Goal: Task Accomplishment & Management: Manage account settings

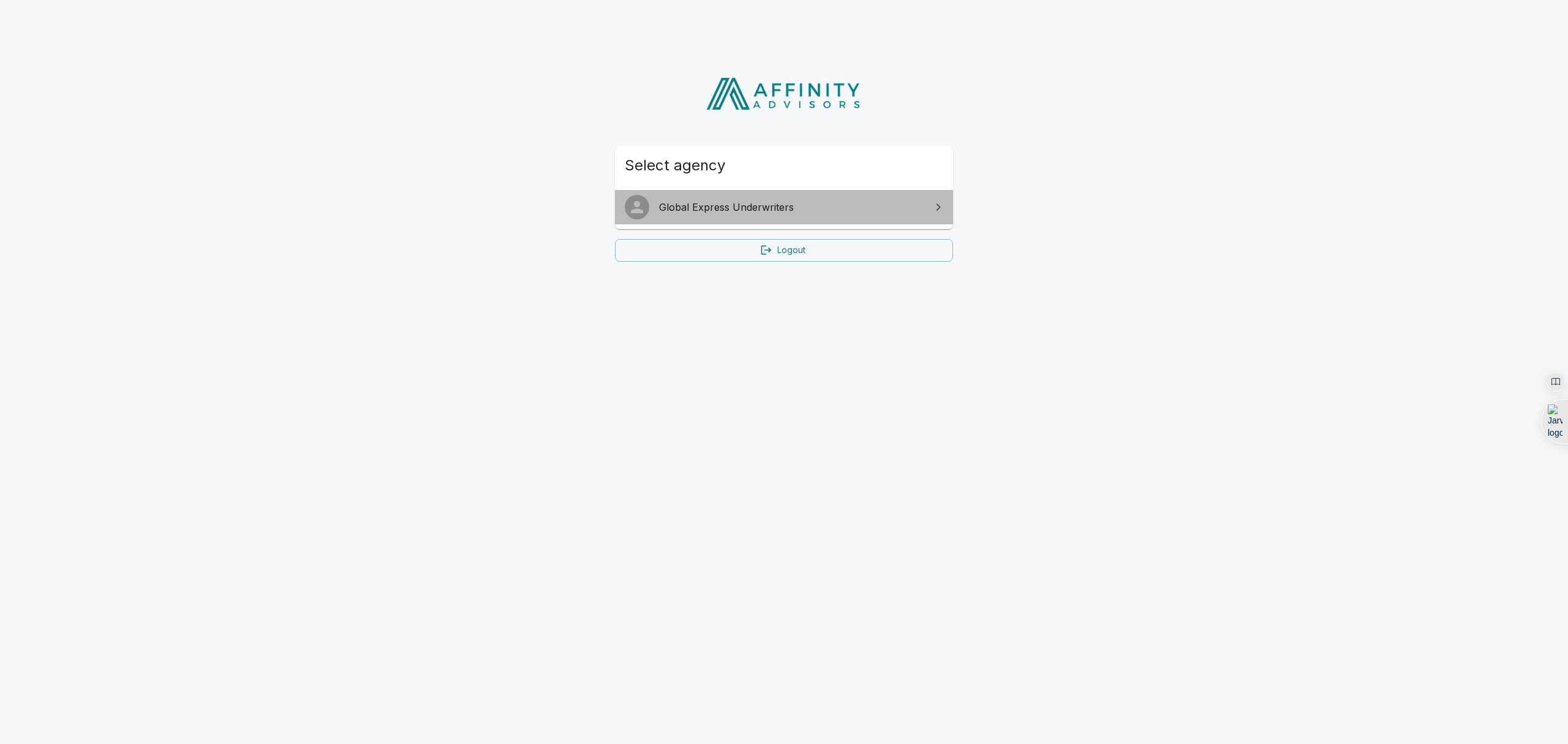
click at [754, 206] on span "Global Express Underwriters" at bounding box center [791, 207] width 265 height 15
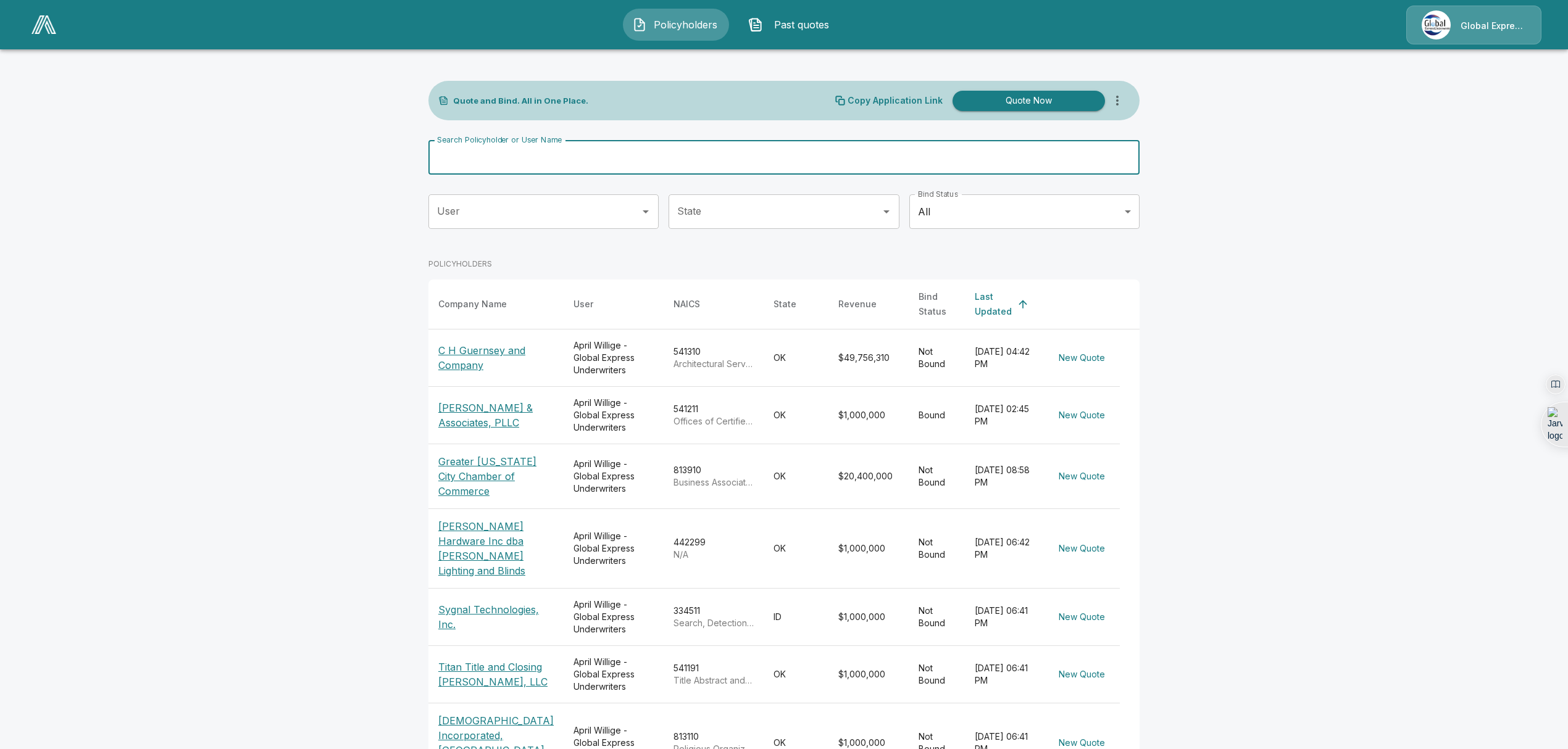
click at [740, 151] on input "Search Policyholder or User Name" at bounding box center [777, 157] width 697 height 35
type input "******"
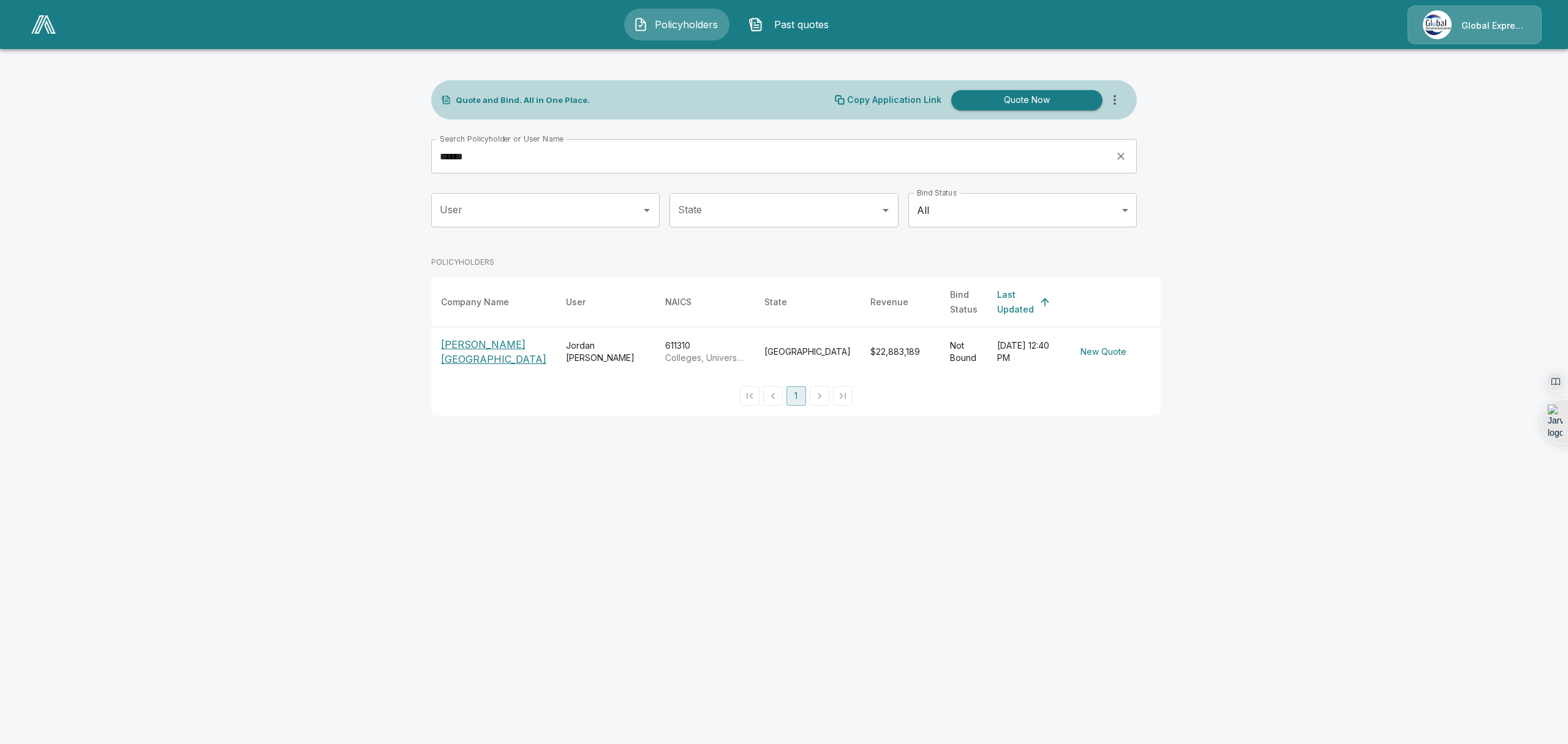
click at [471, 348] on p "[PERSON_NAME][GEOGRAPHIC_DATA]" at bounding box center [494, 352] width 106 height 29
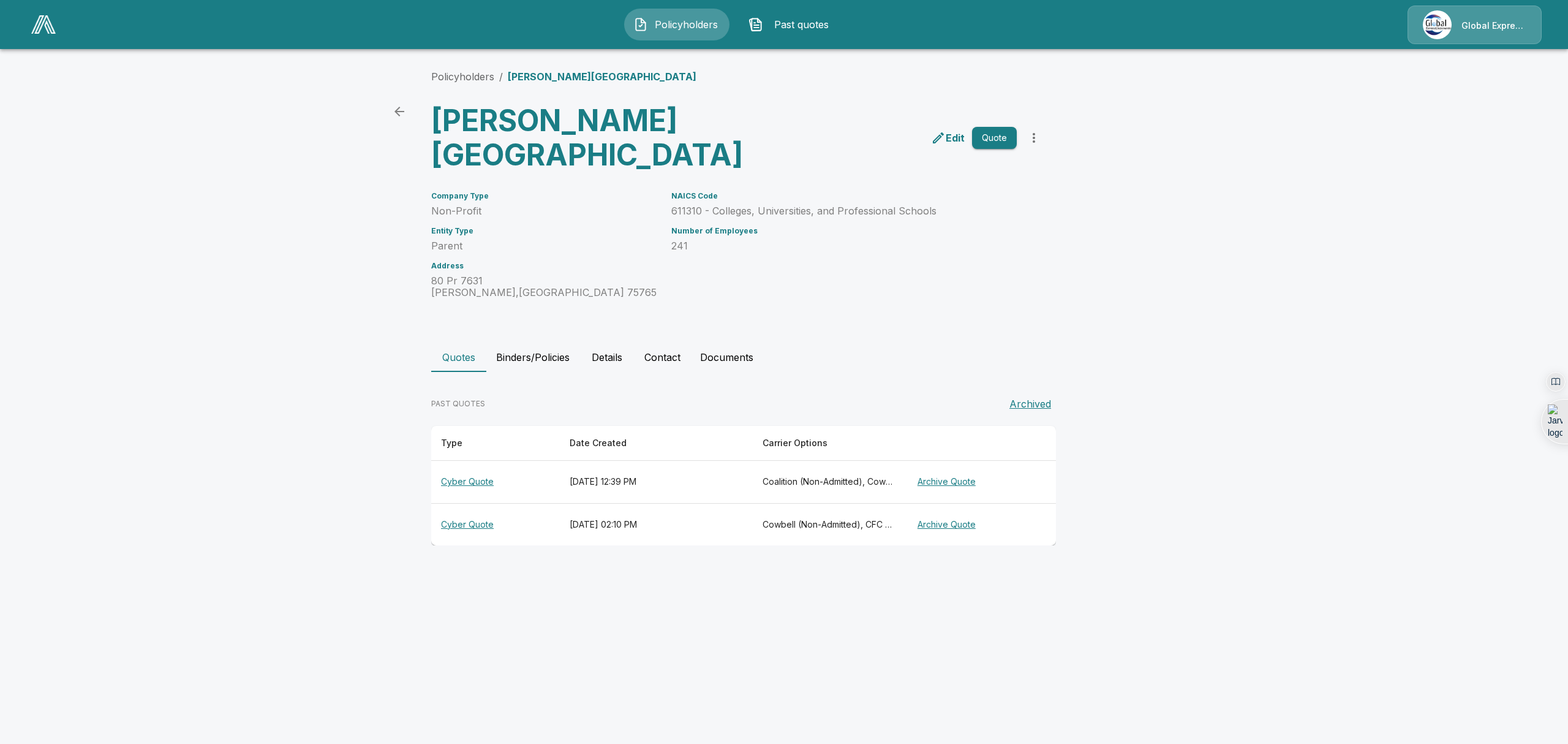
click at [476, 478] on th "Cyber Quote" at bounding box center [496, 482] width 128 height 43
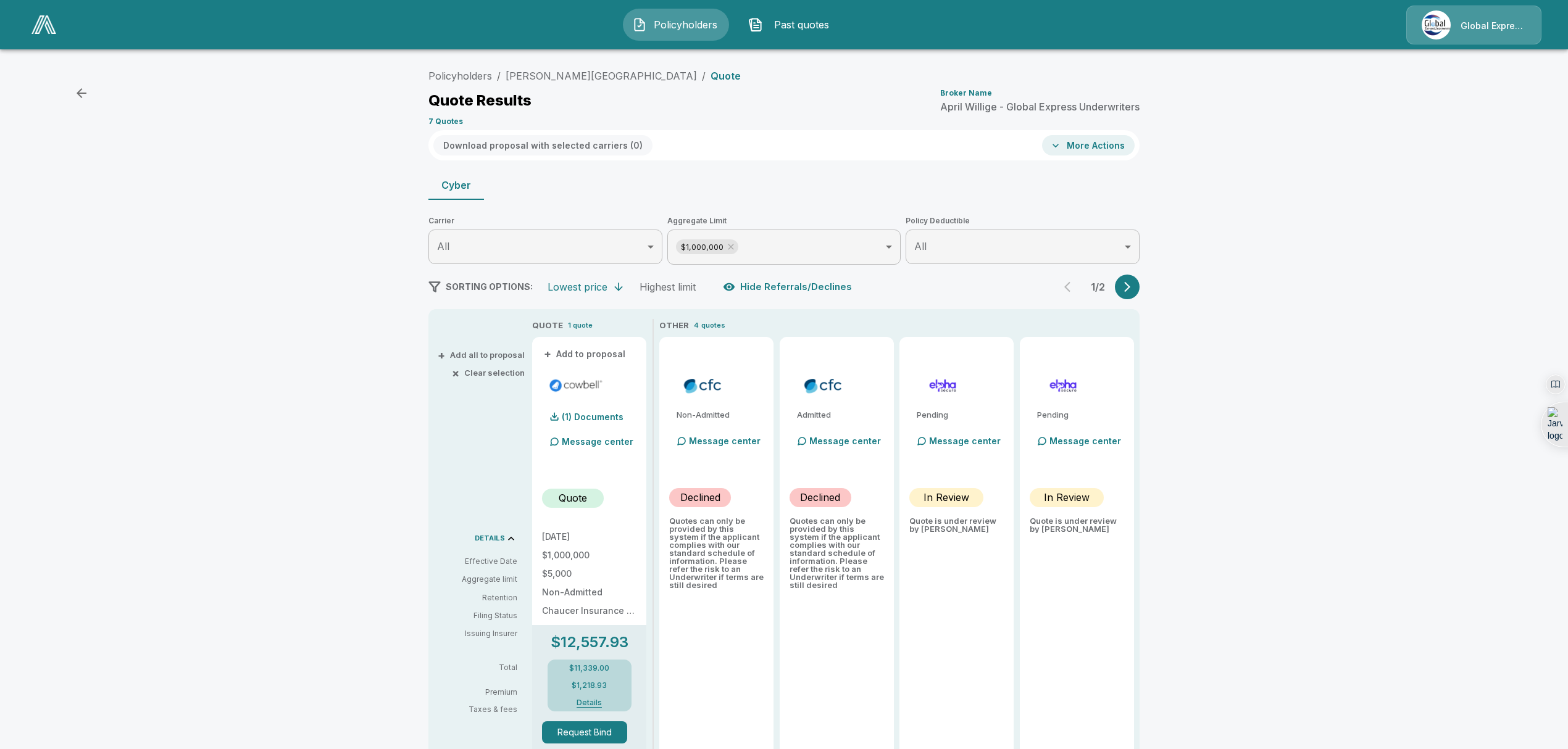
click at [711, 76] on p "Quote" at bounding box center [725, 76] width 30 height 10
click at [603, 76] on link "[PERSON_NAME][GEOGRAPHIC_DATA]" at bounding box center [601, 76] width 191 height 12
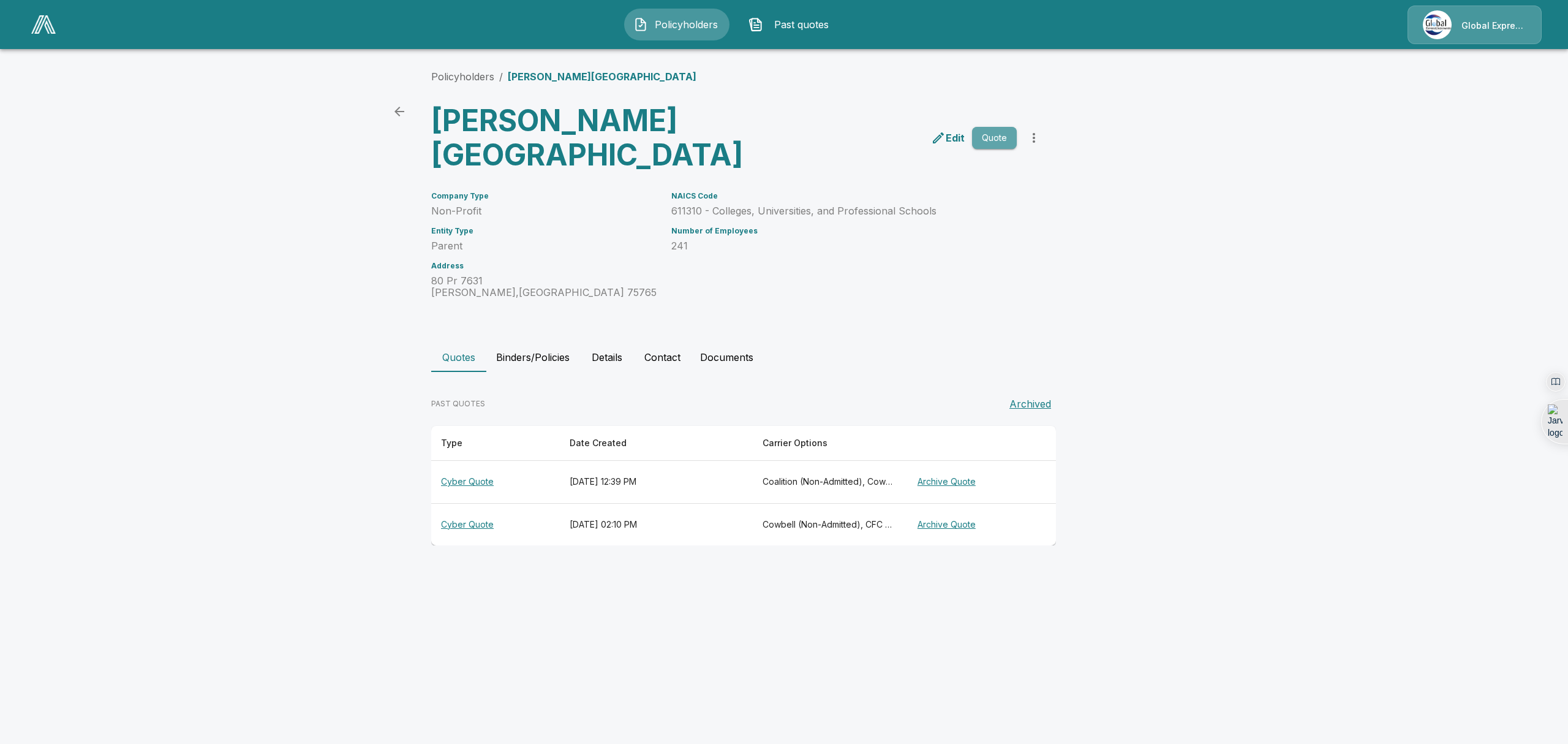
click at [992, 136] on button "Quote" at bounding box center [994, 138] width 44 height 23
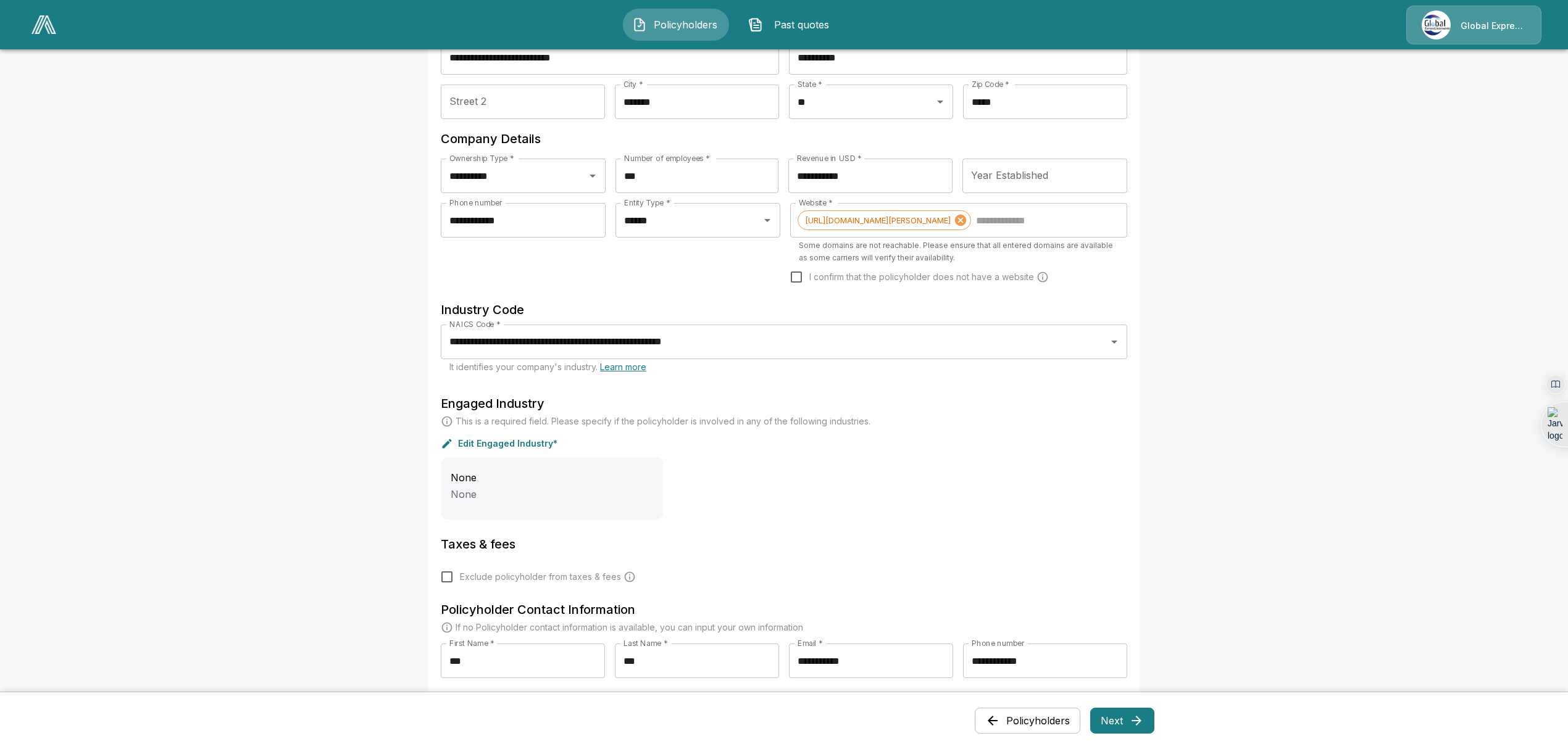
scroll to position [120, 0]
click at [1046, 185] on input "Year Established" at bounding box center [1045, 177] width 165 height 35
type input "****"
click at [1130, 724] on button "Next" at bounding box center [1122, 720] width 64 height 26
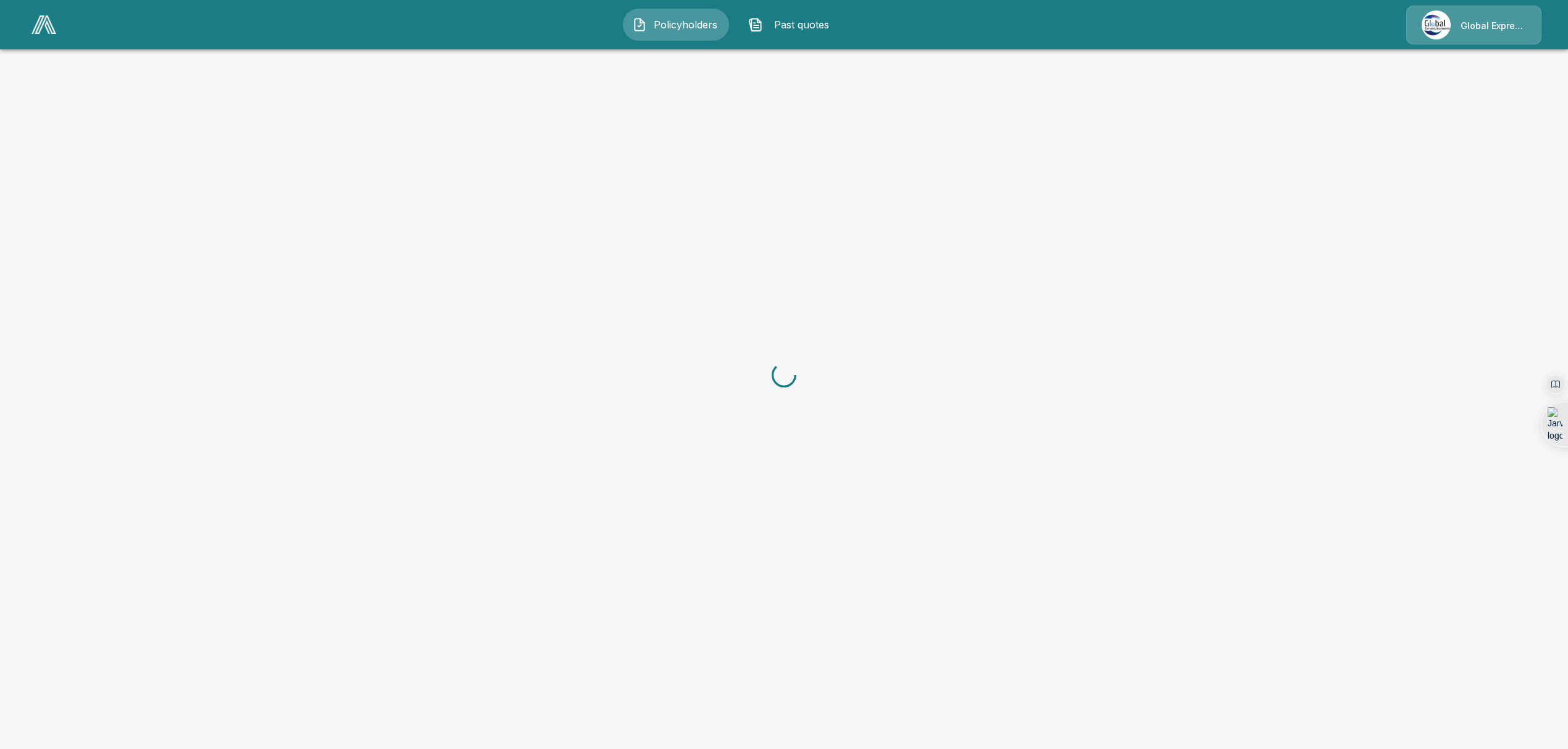
scroll to position [0, 0]
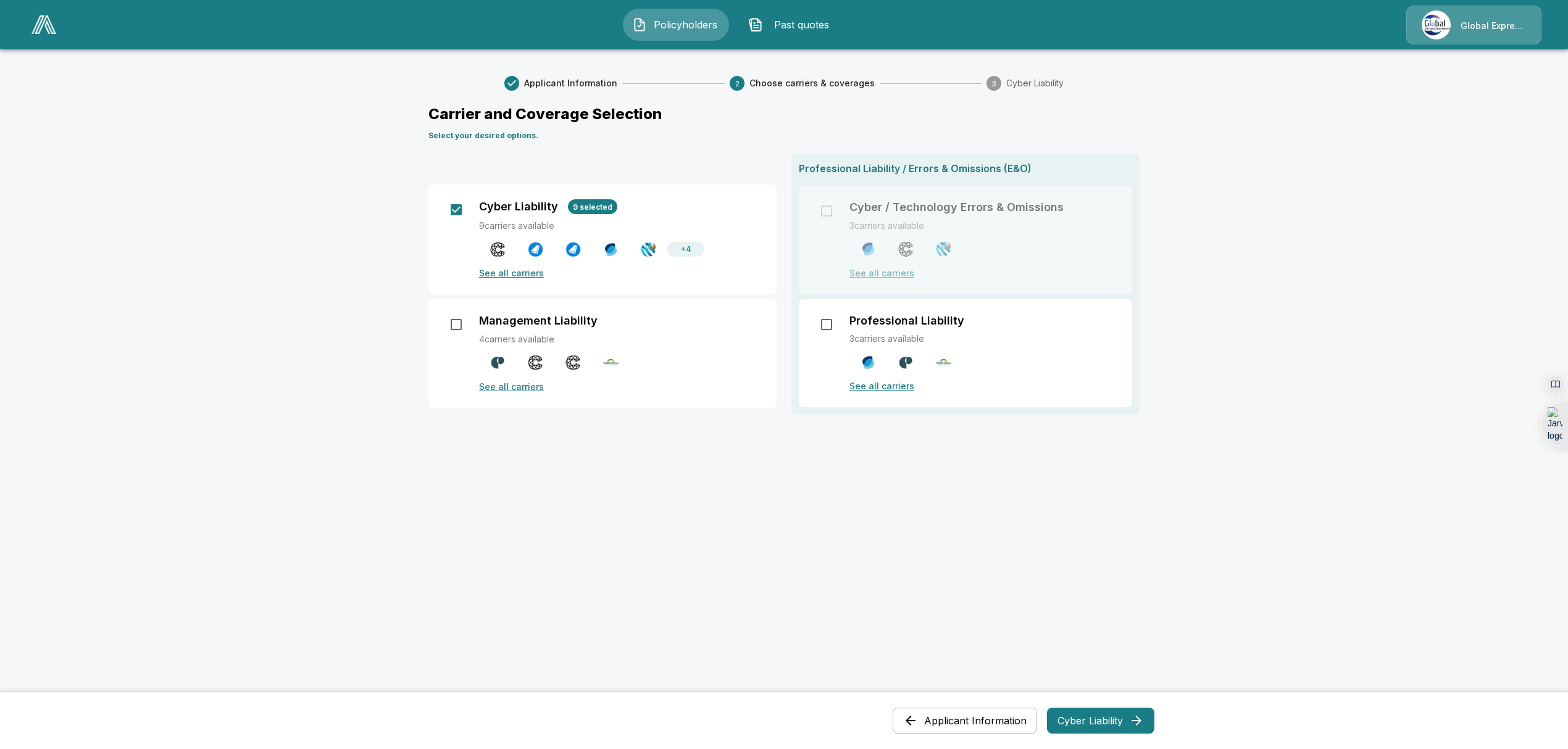
click at [514, 272] on p "See all carriers" at bounding box center [620, 273] width 283 height 13
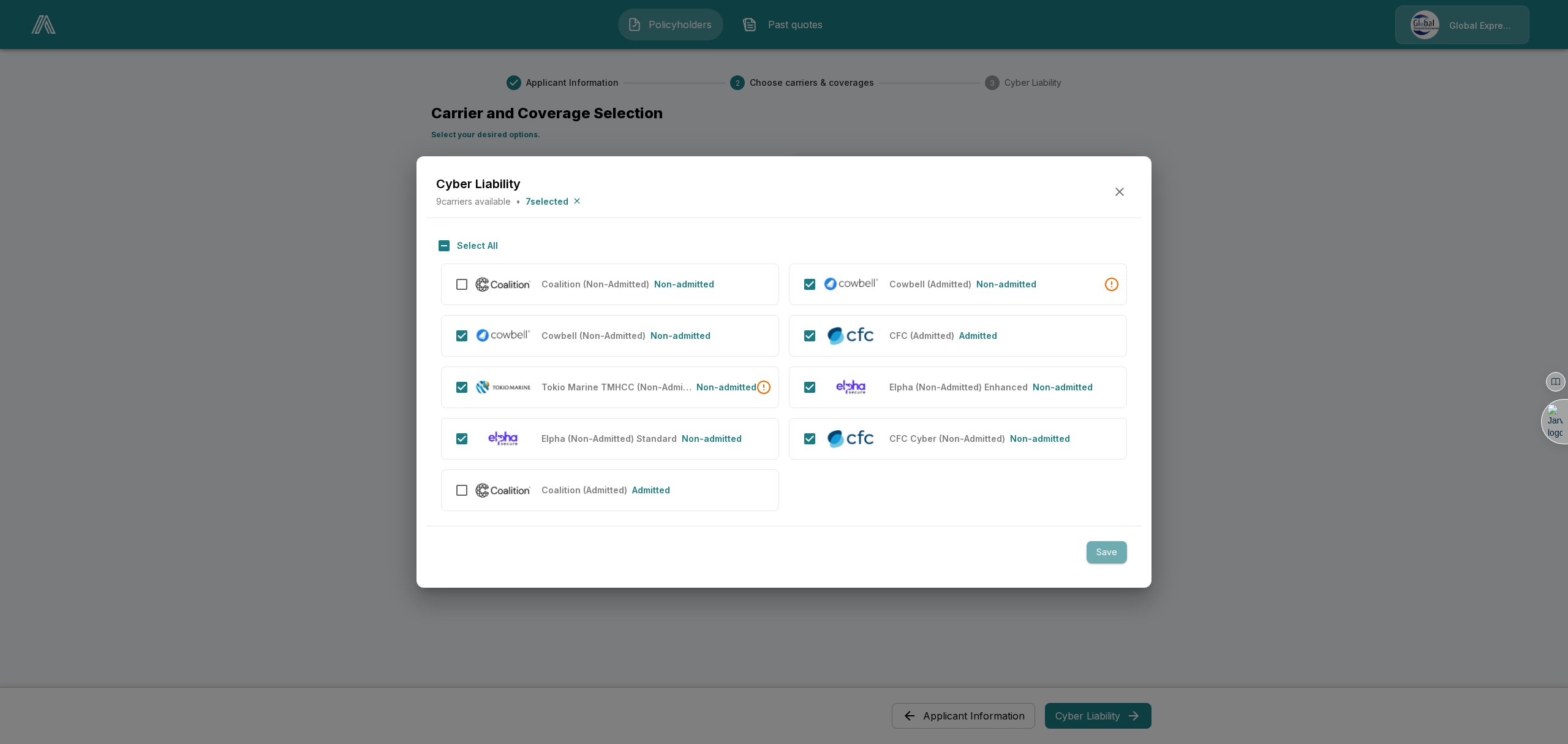
click at [1115, 554] on button "Save" at bounding box center [1107, 552] width 40 height 23
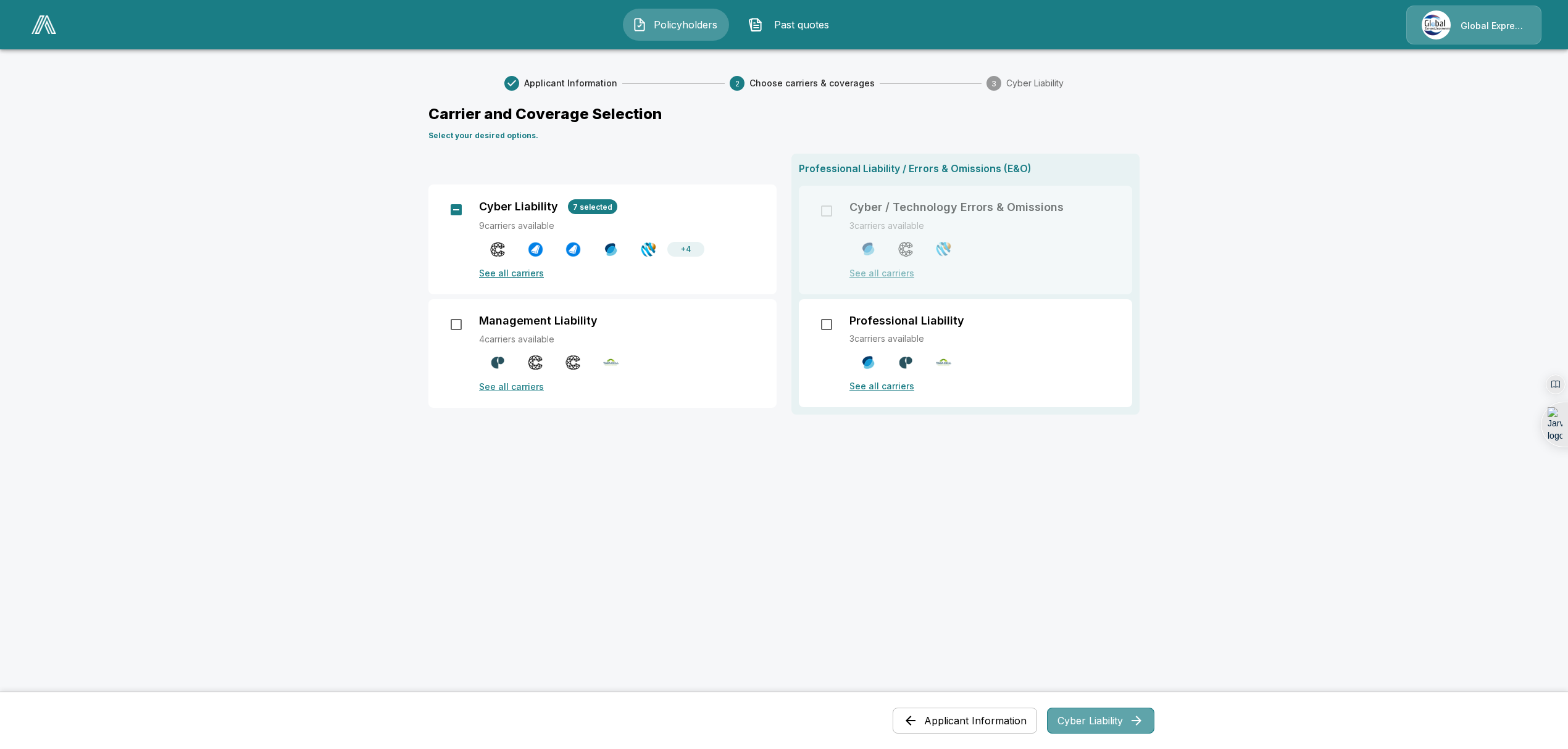
click at [1107, 726] on button "Cyber Liability" at bounding box center [1101, 720] width 107 height 26
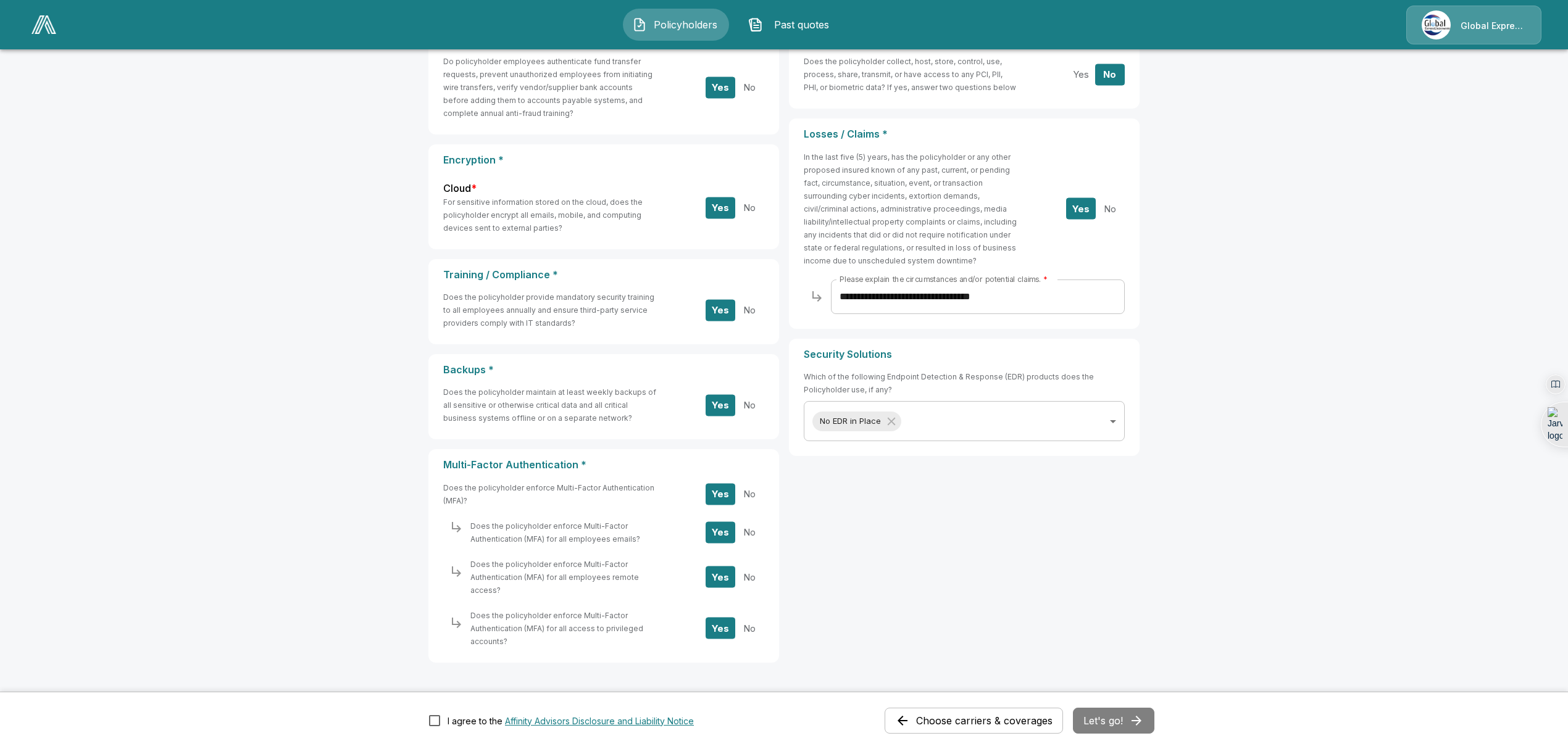
scroll to position [211, 0]
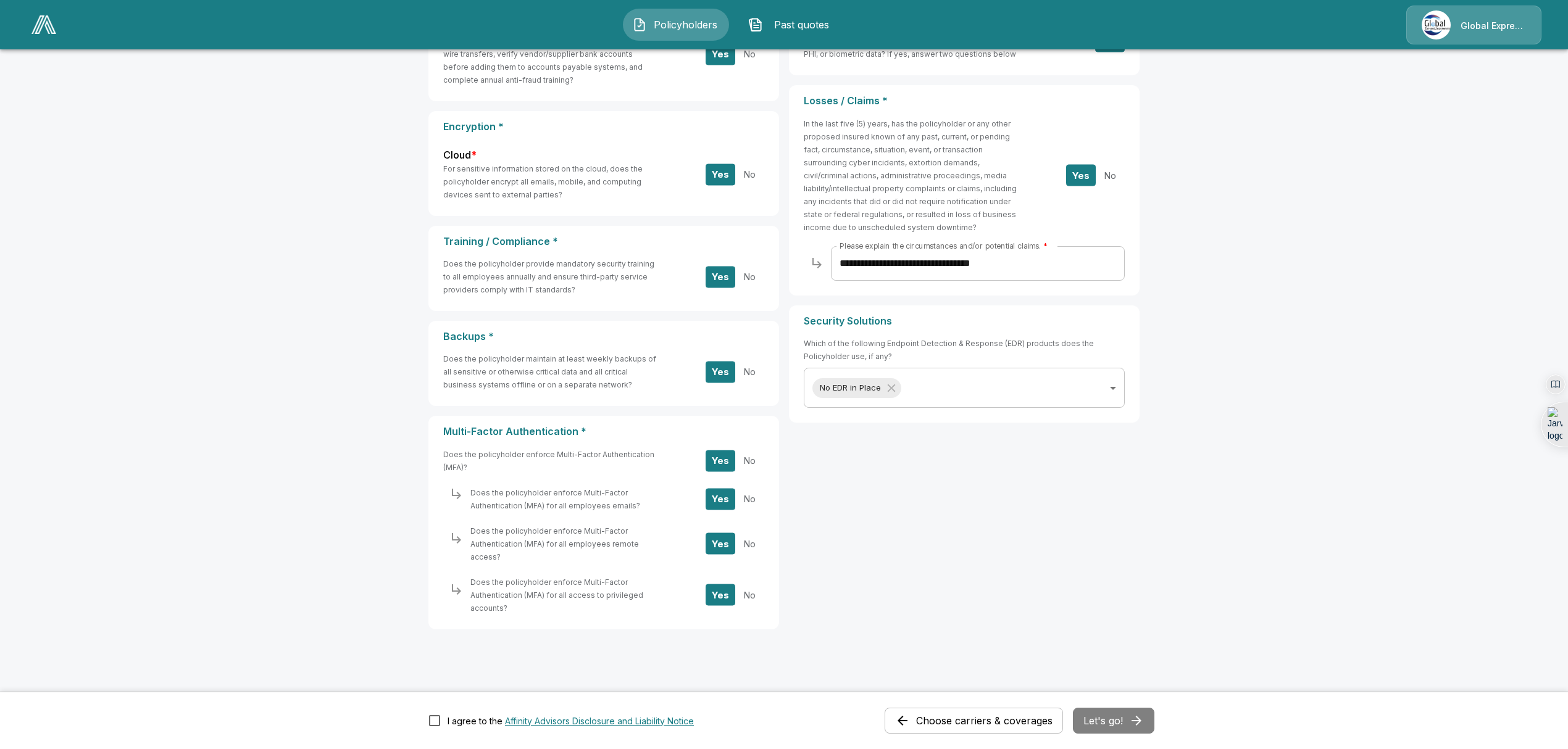
click at [1123, 724] on div "Choose carriers & coverages Let's go!" at bounding box center [1019, 720] width 270 height 26
click at [1107, 726] on button "Let's go!" at bounding box center [1113, 720] width 82 height 26
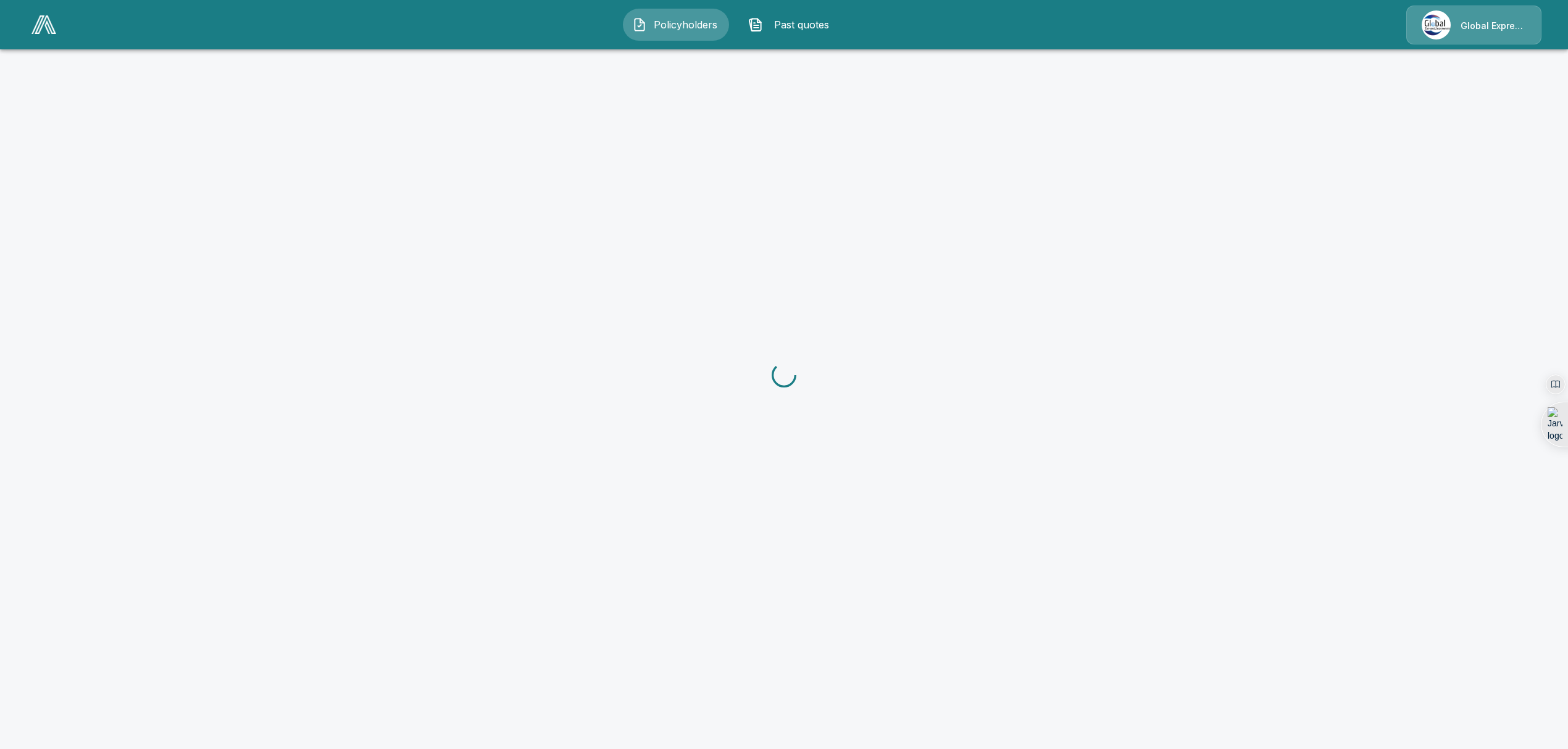
scroll to position [211, 0]
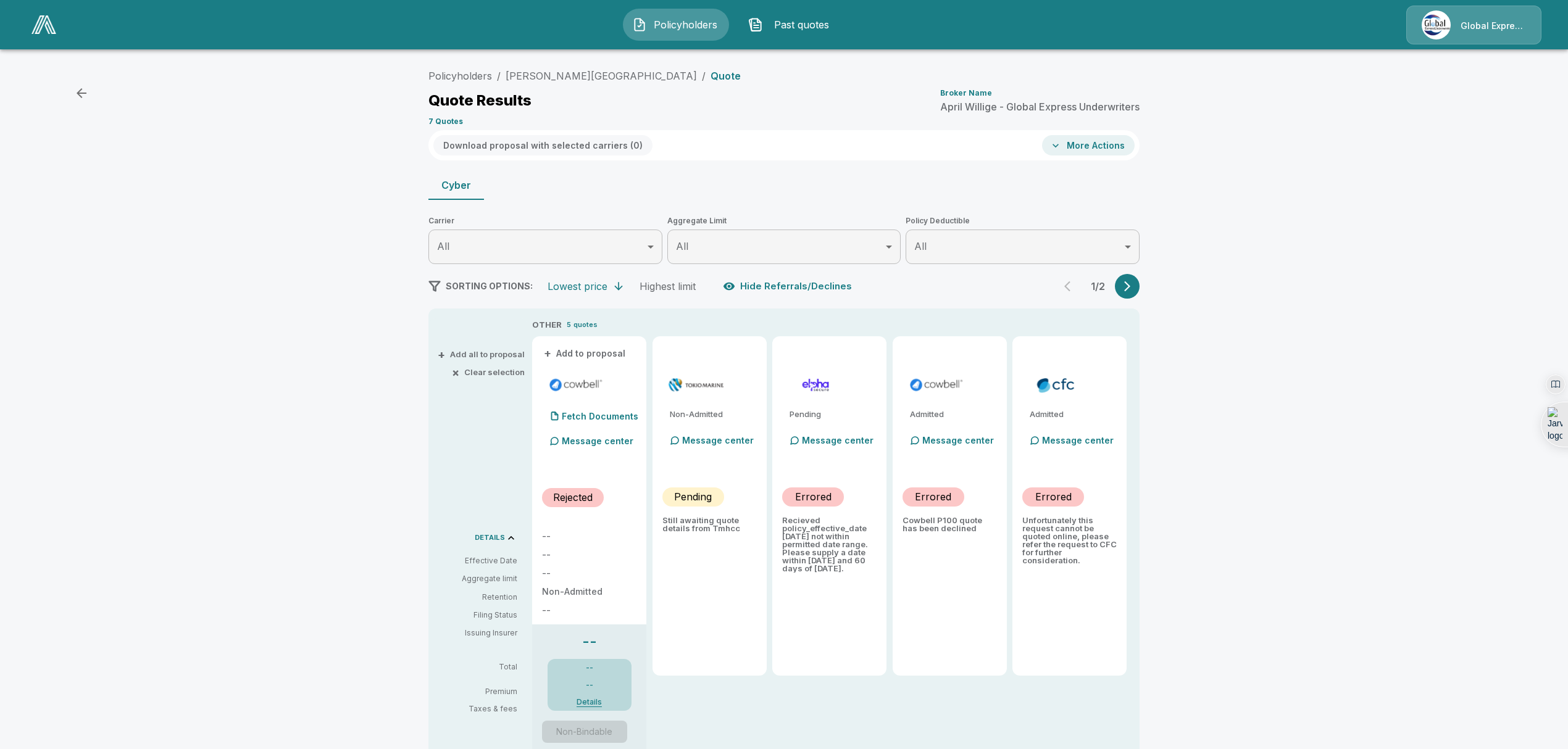
click at [711, 76] on p "Quote" at bounding box center [725, 76] width 30 height 10
click at [601, 70] on link "[PERSON_NAME][GEOGRAPHIC_DATA]" at bounding box center [601, 76] width 191 height 12
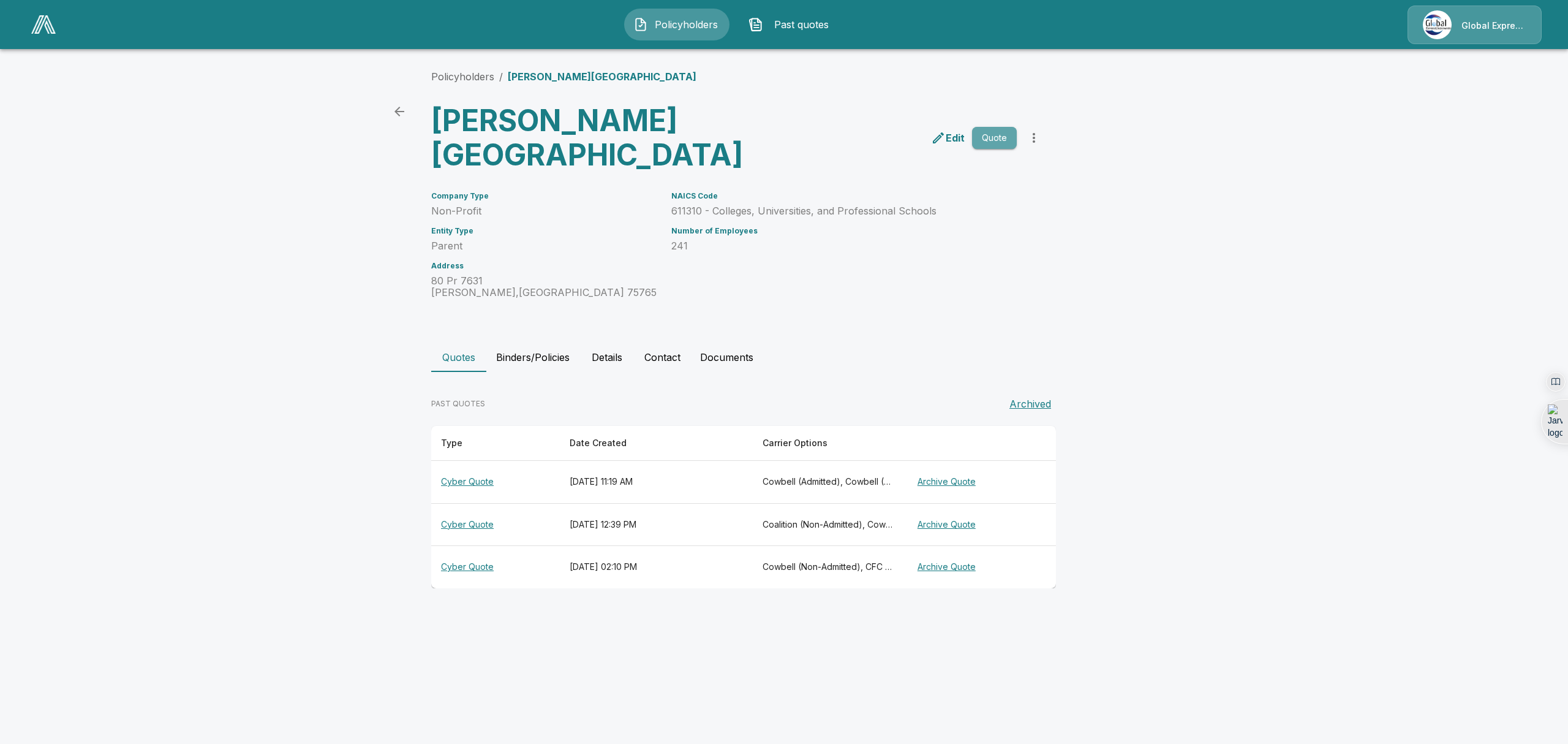
click at [993, 140] on button "Quote" at bounding box center [994, 138] width 44 height 23
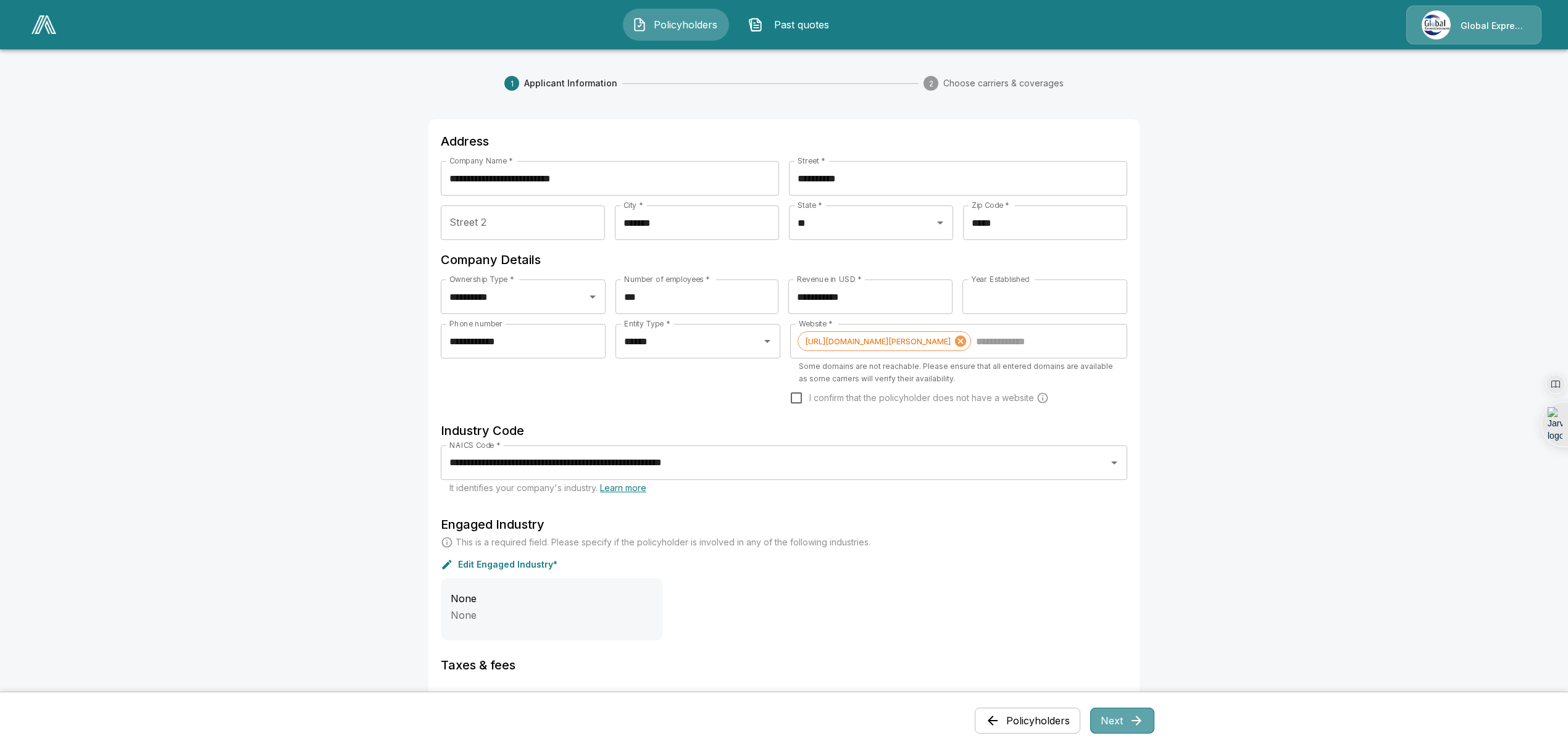
click at [1116, 726] on button "Next" at bounding box center [1122, 720] width 64 height 26
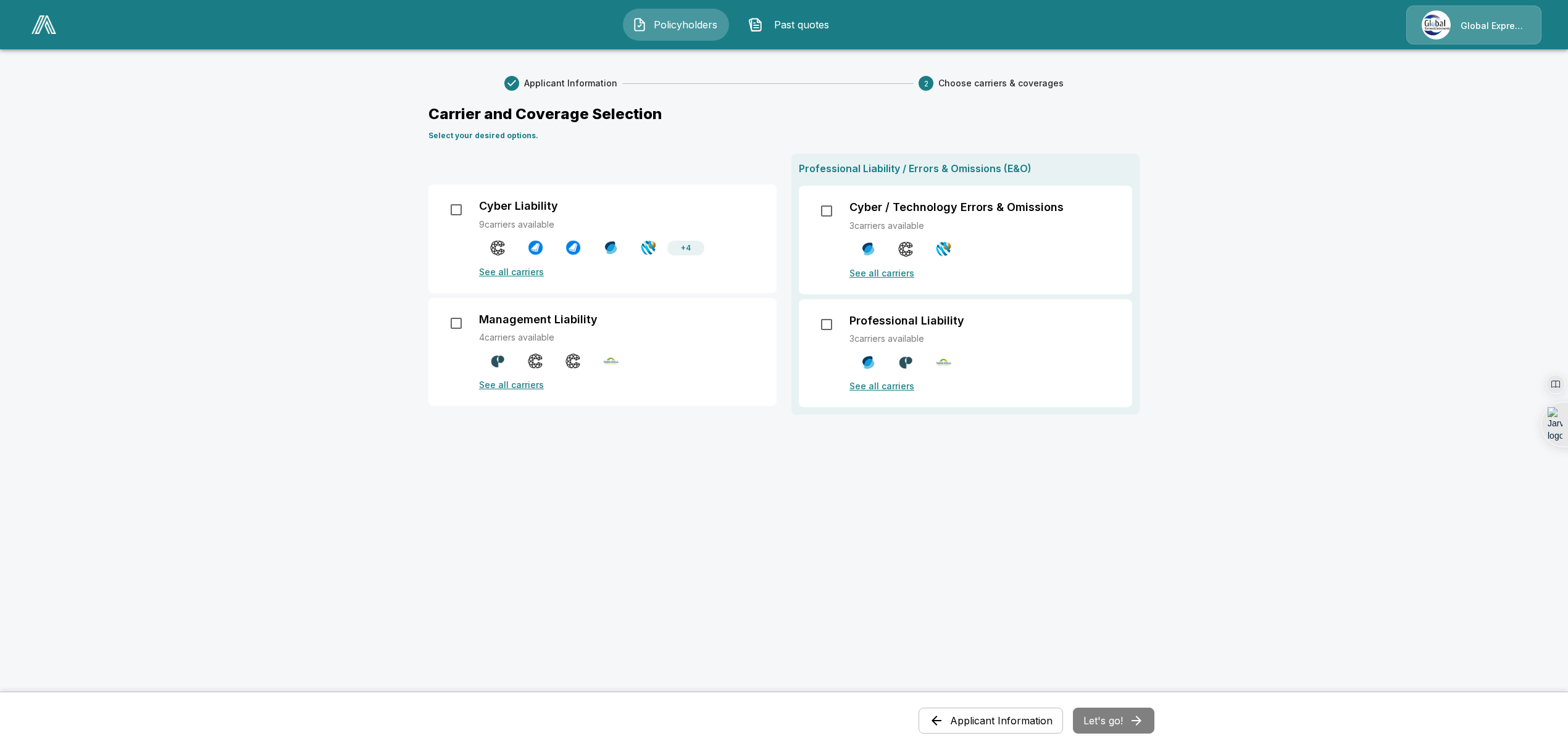
click at [501, 269] on p "See all carriers" at bounding box center [620, 272] width 283 height 13
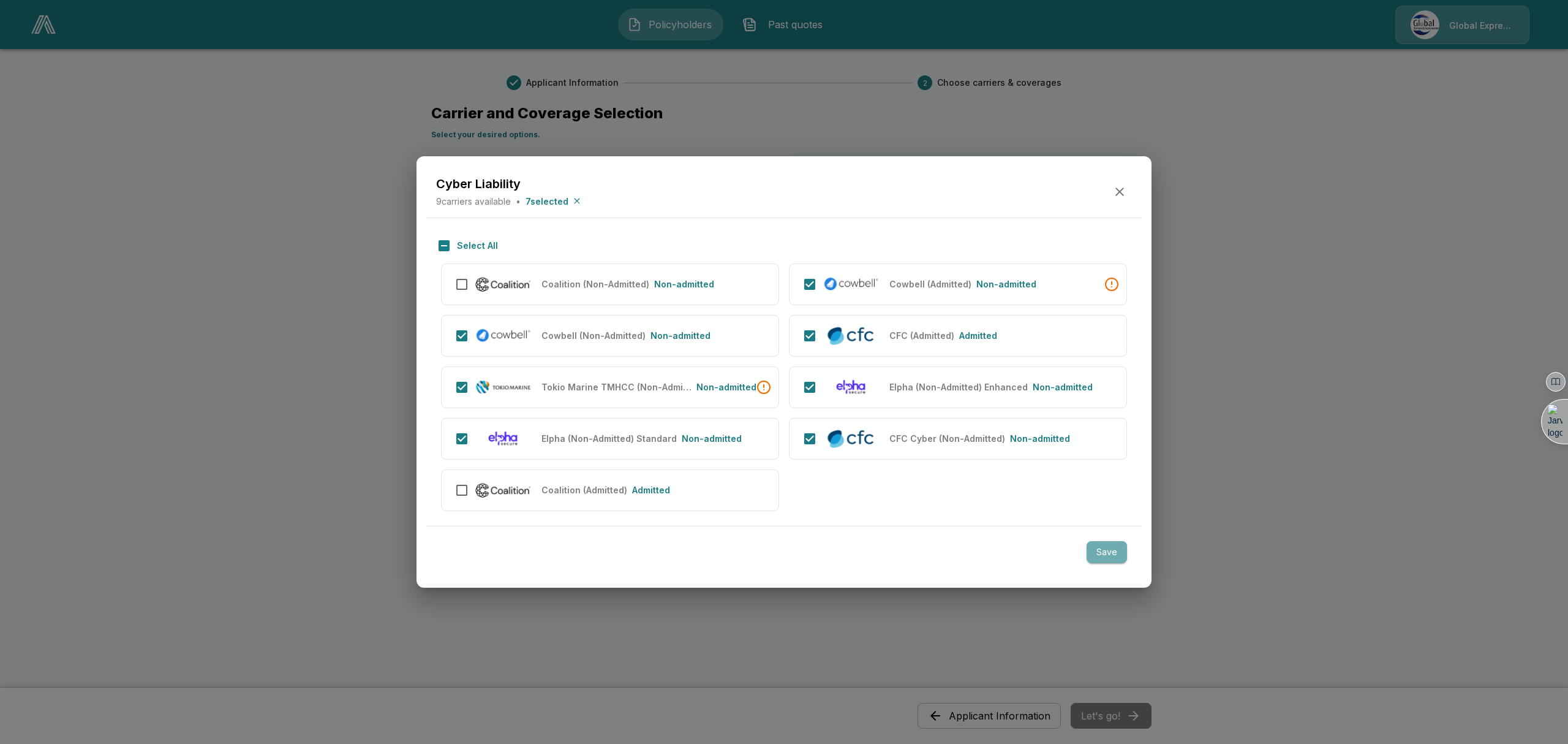
click at [1108, 562] on button "Save" at bounding box center [1107, 552] width 40 height 23
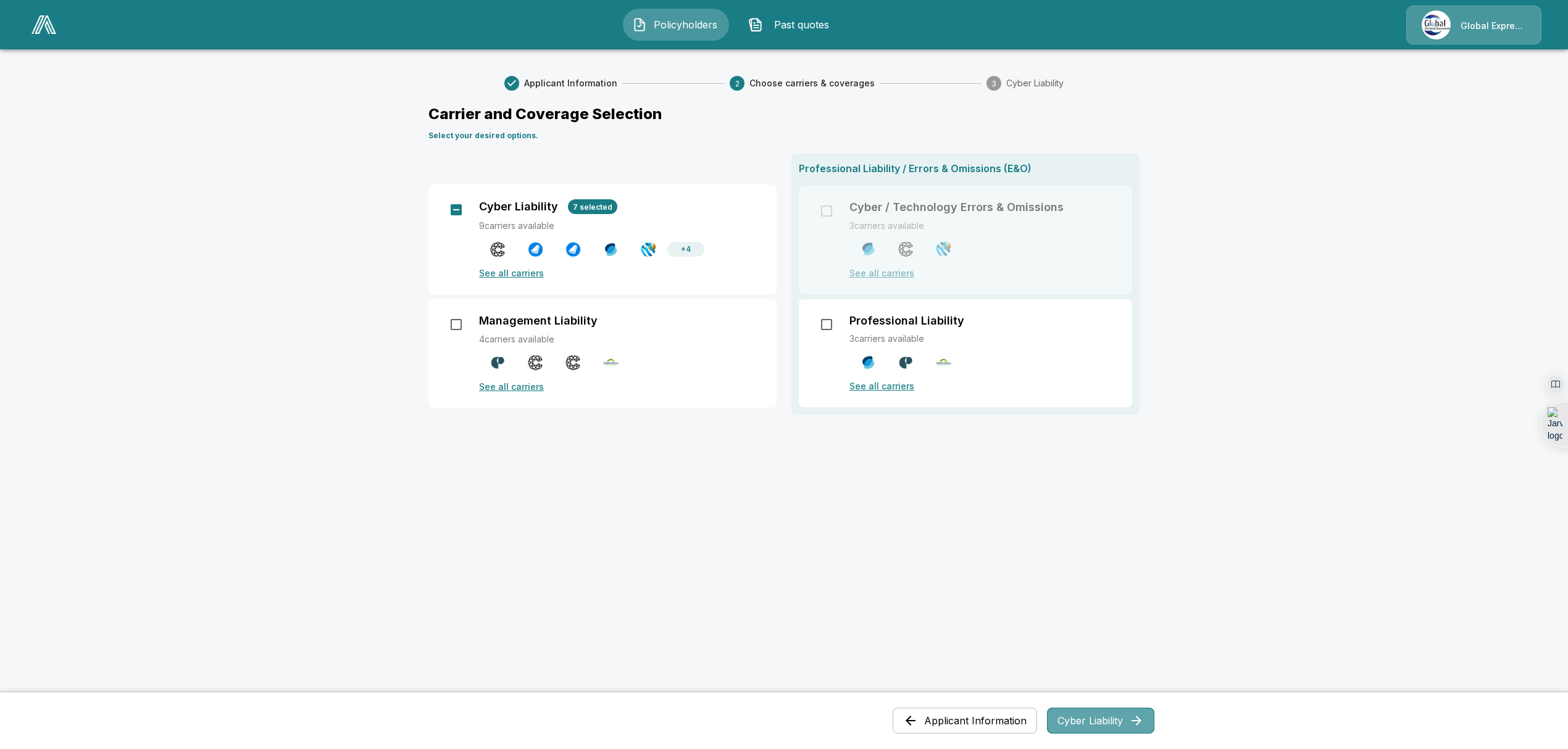
click at [1109, 722] on button "Cyber Liability" at bounding box center [1101, 720] width 107 height 26
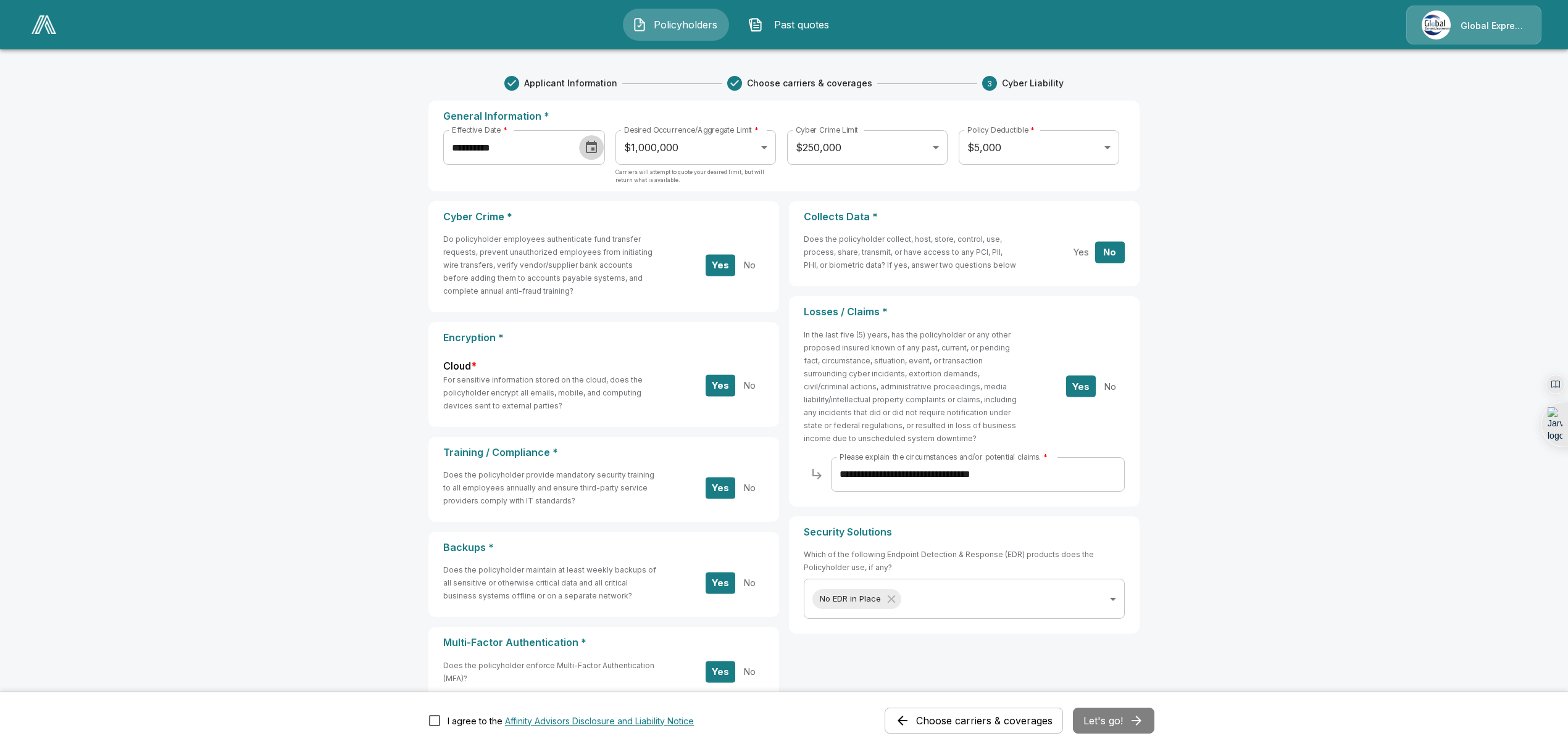
click at [598, 145] on icon "Choose date, selected date is Jun 20, 2025" at bounding box center [591, 148] width 15 height 15
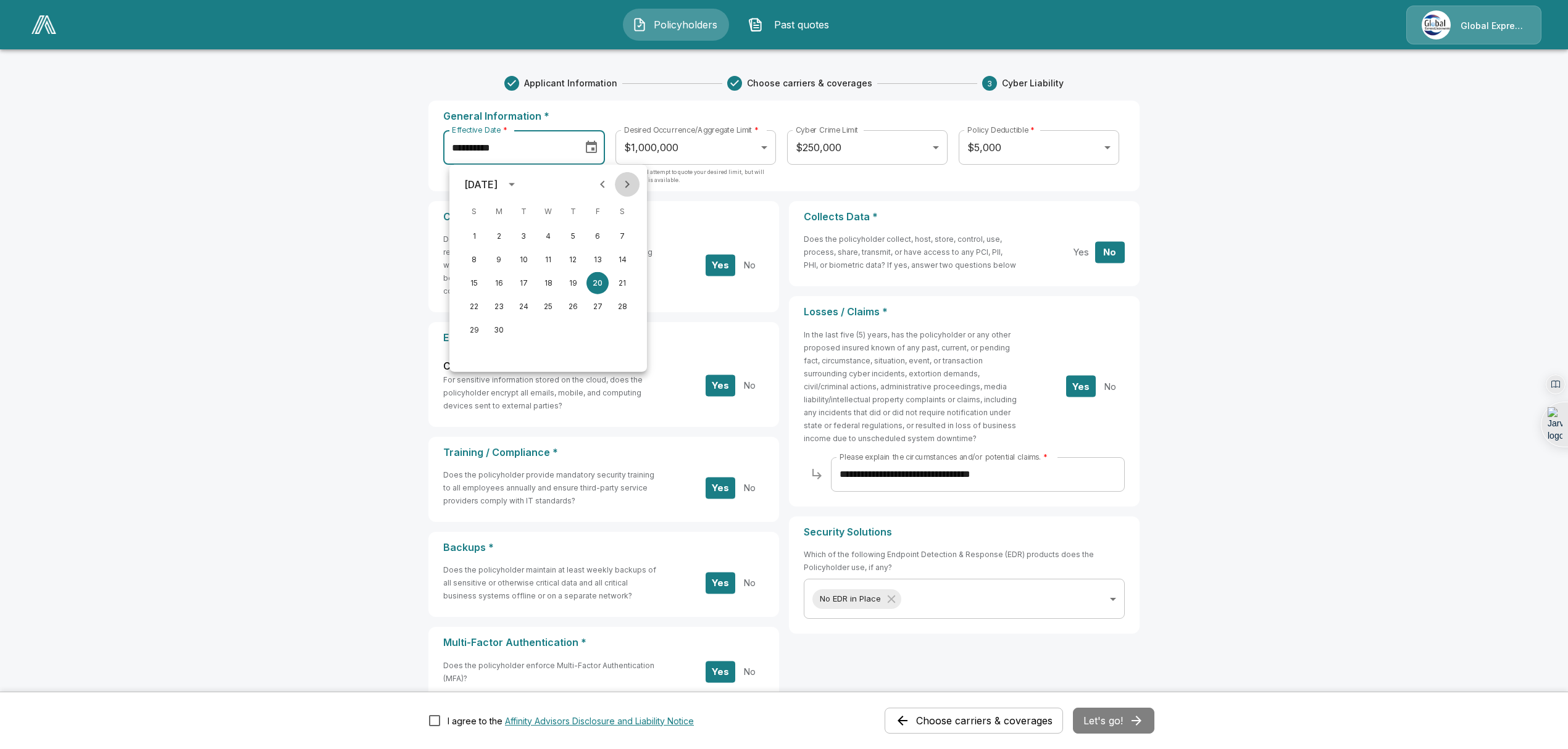
click at [630, 181] on icon "Next month" at bounding box center [627, 184] width 15 height 15
click at [551, 256] on button "10" at bounding box center [548, 260] width 22 height 22
type input "**********"
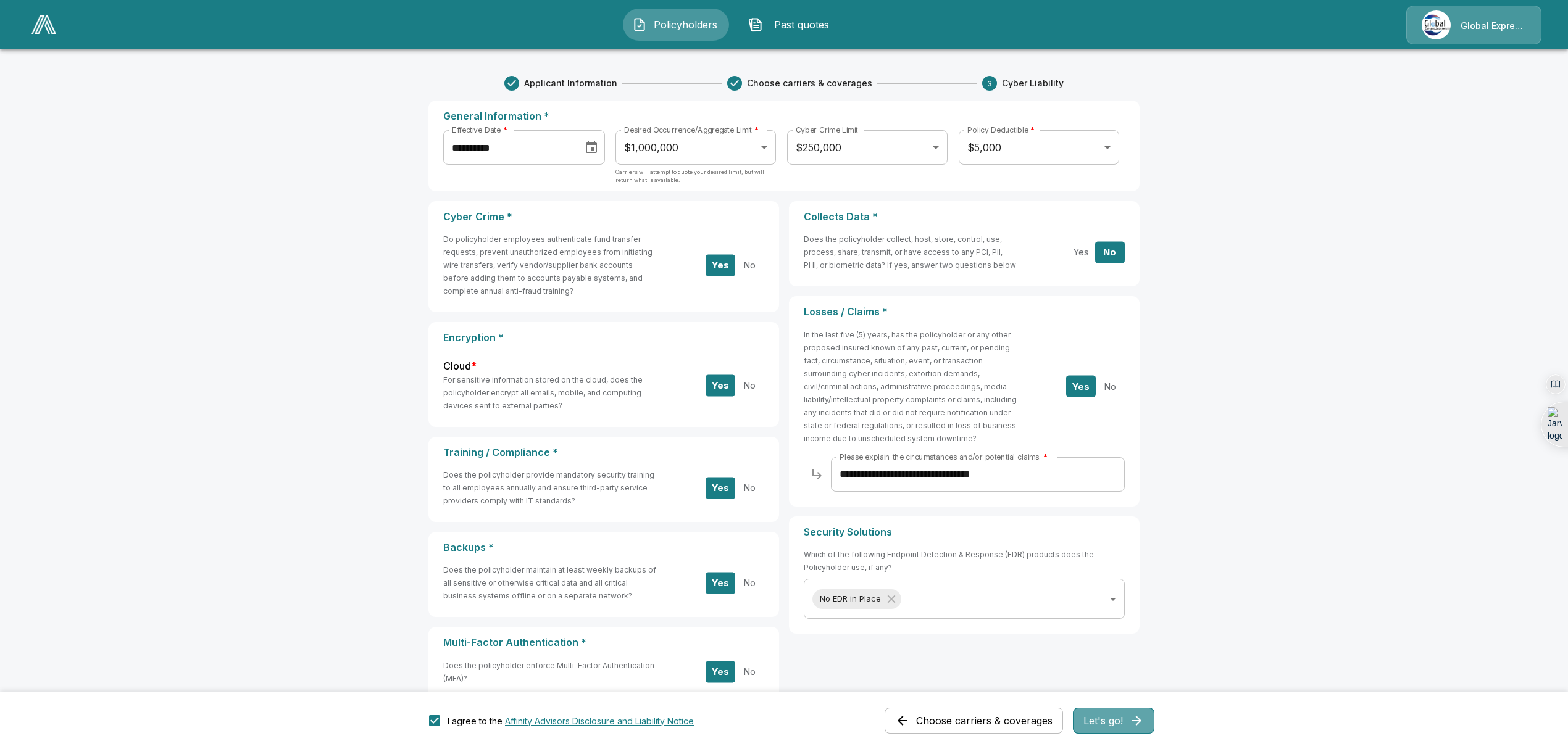
click at [1129, 720] on button "Let's go!" at bounding box center [1113, 720] width 82 height 26
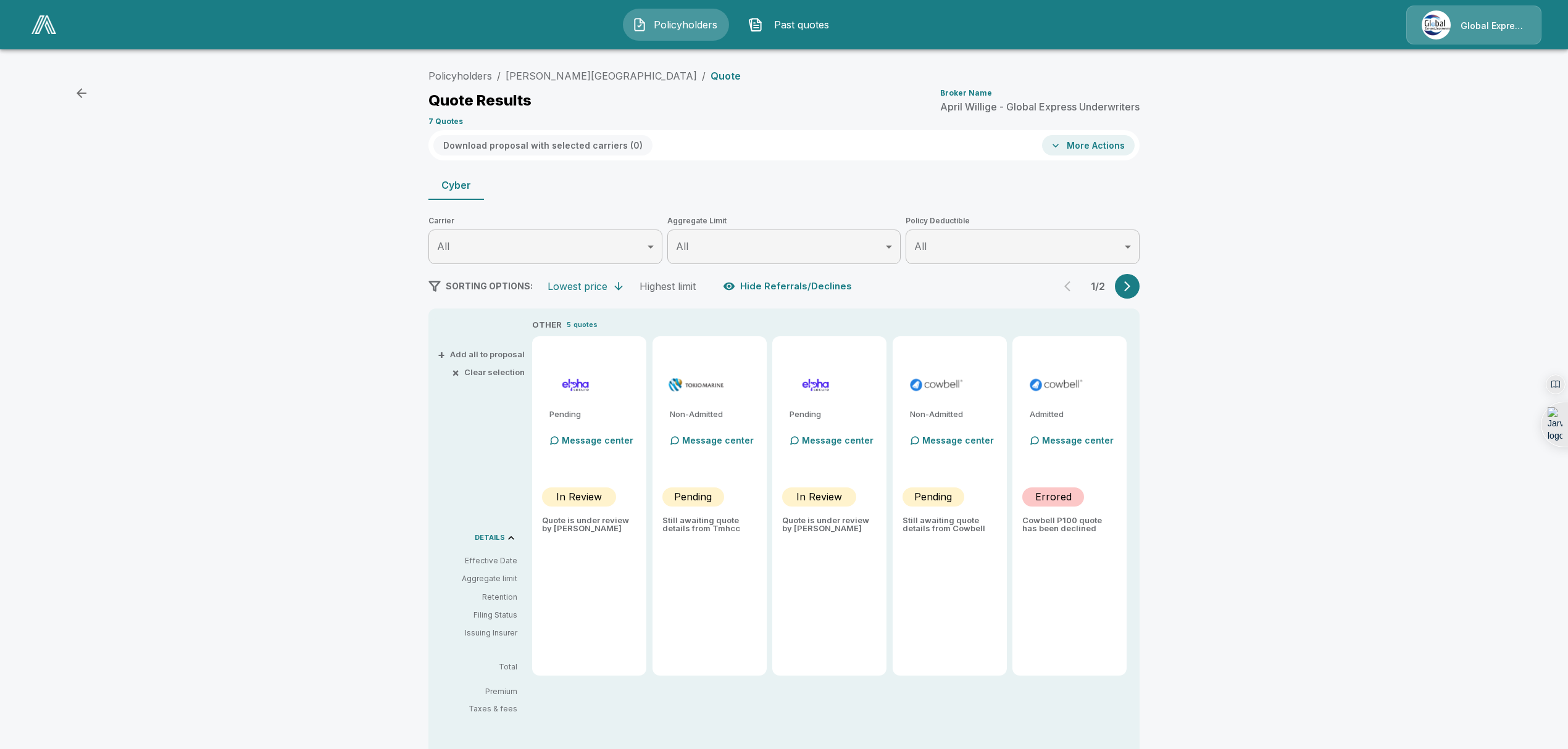
type input "*******"
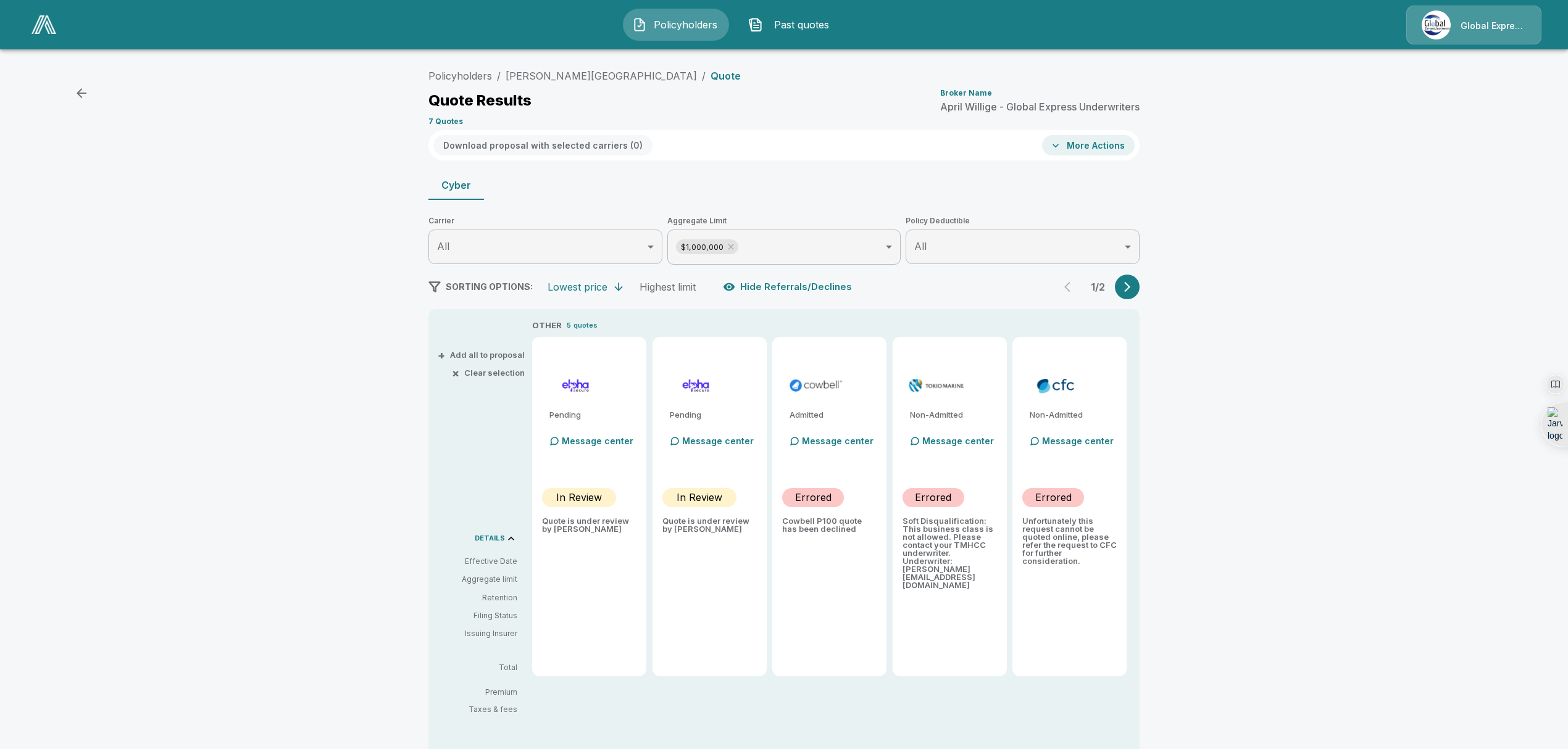
click at [1084, 440] on p "Message center" at bounding box center [1077, 441] width 71 height 13
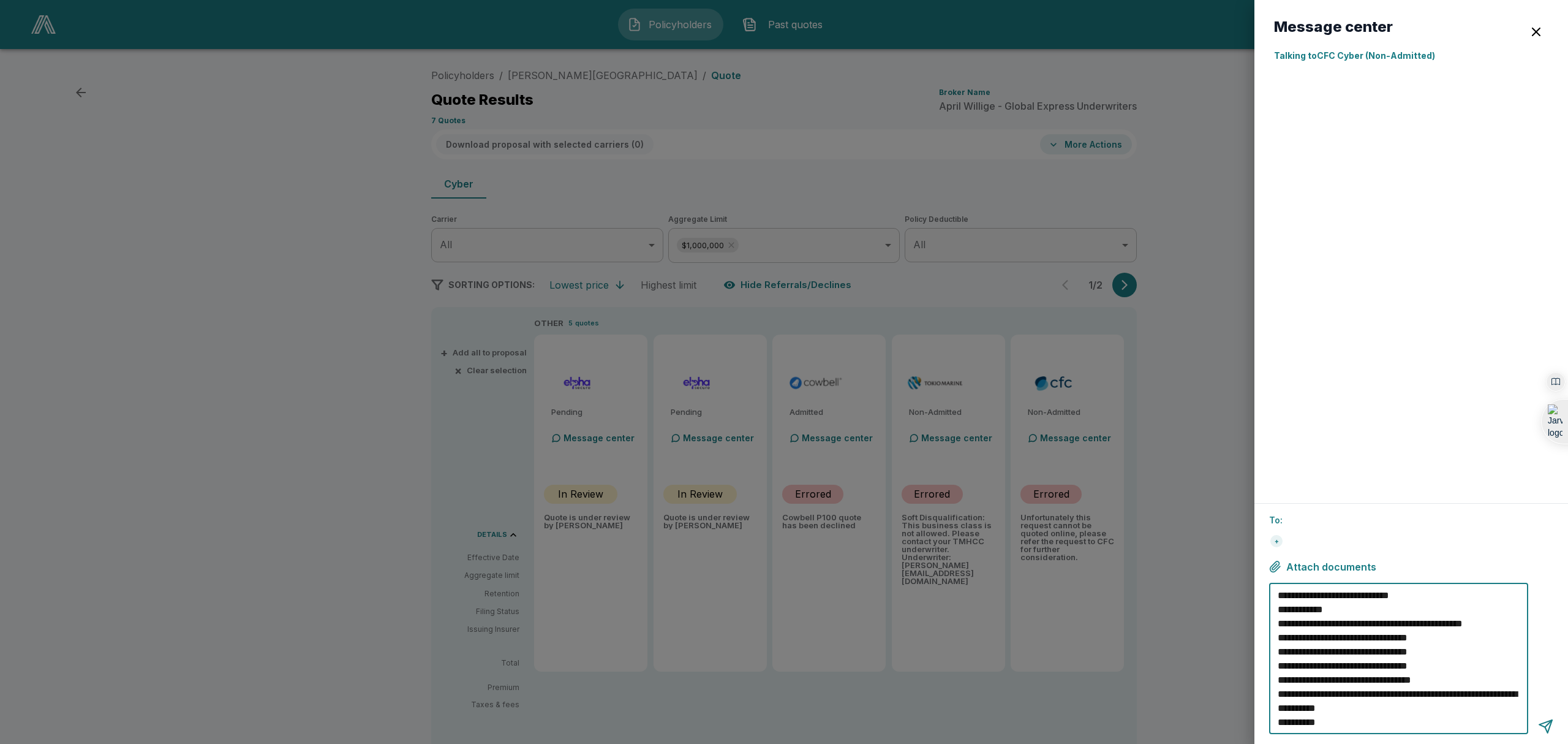
click at [1417, 712] on textarea "**********" at bounding box center [1400, 659] width 246 height 141
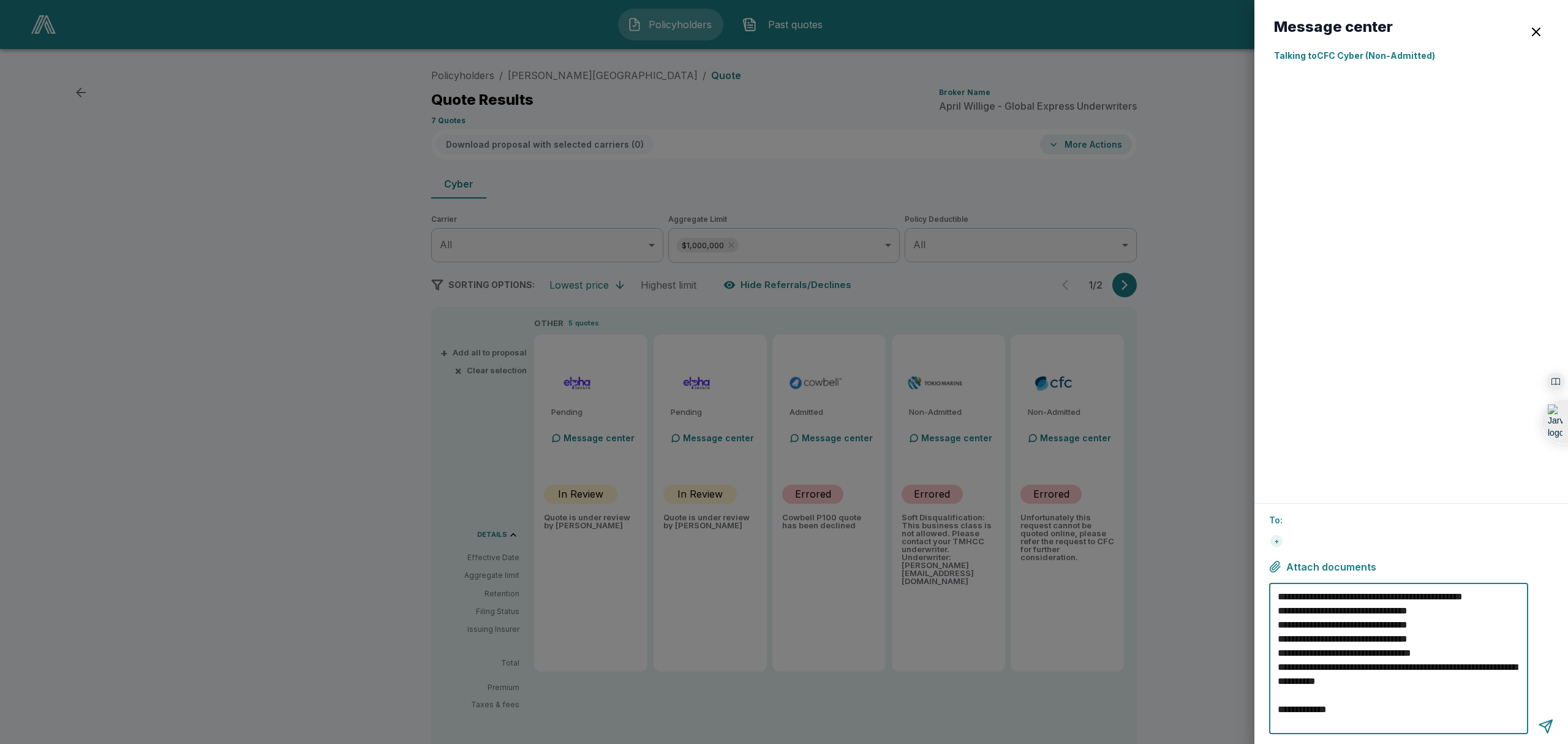
paste textarea "**********"
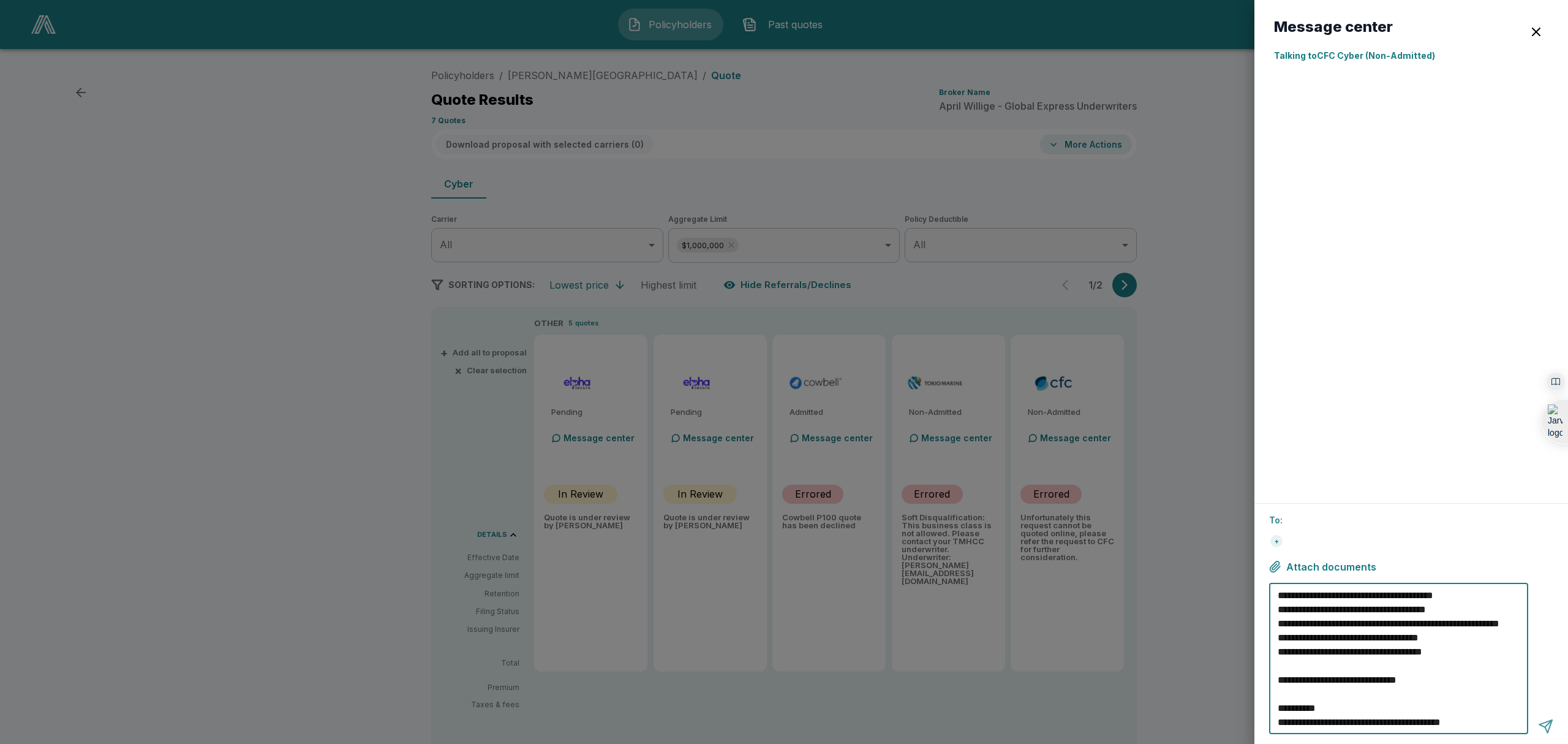
type textarea "**********"
click at [1550, 727] on div at bounding box center [1545, 726] width 15 height 15
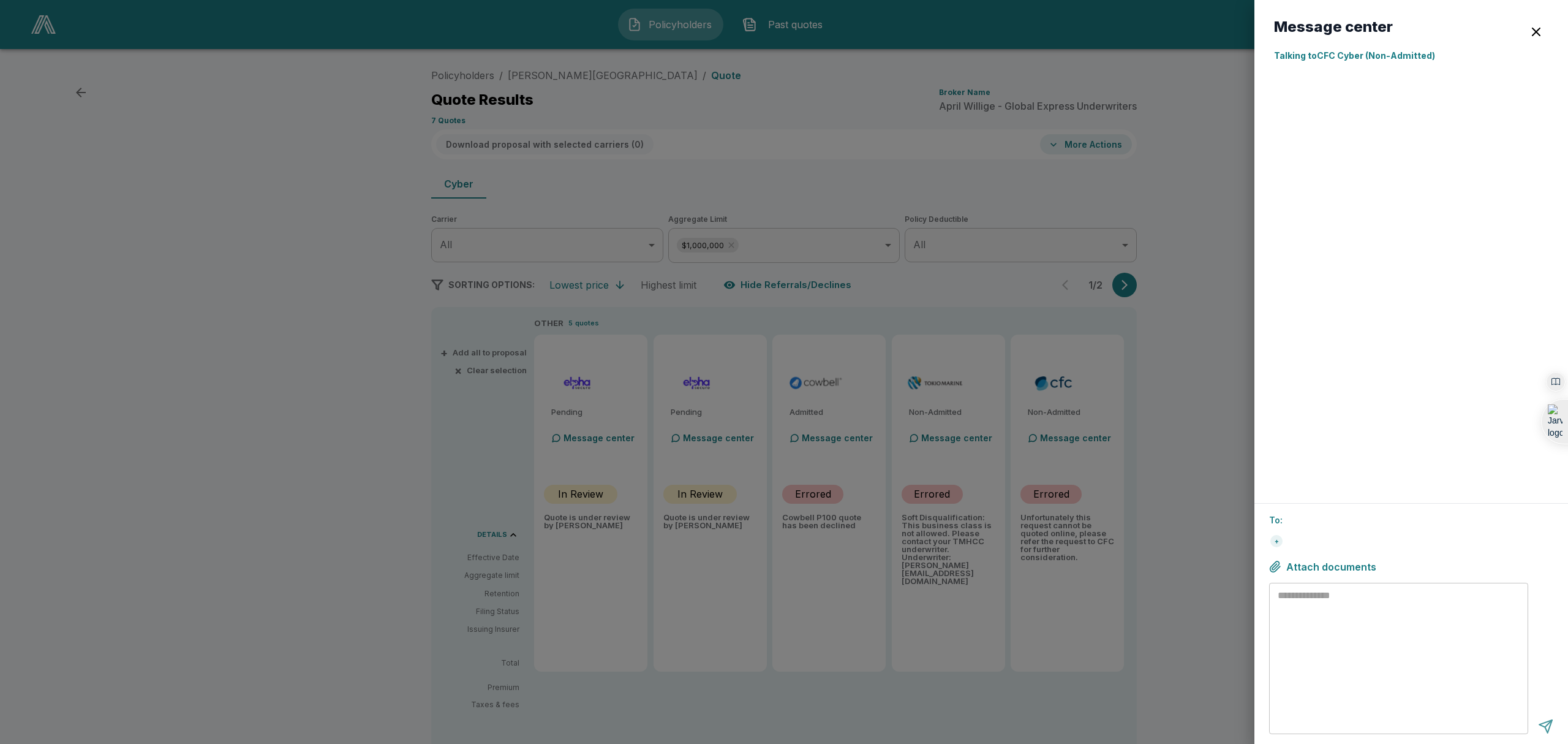
scroll to position [0, 0]
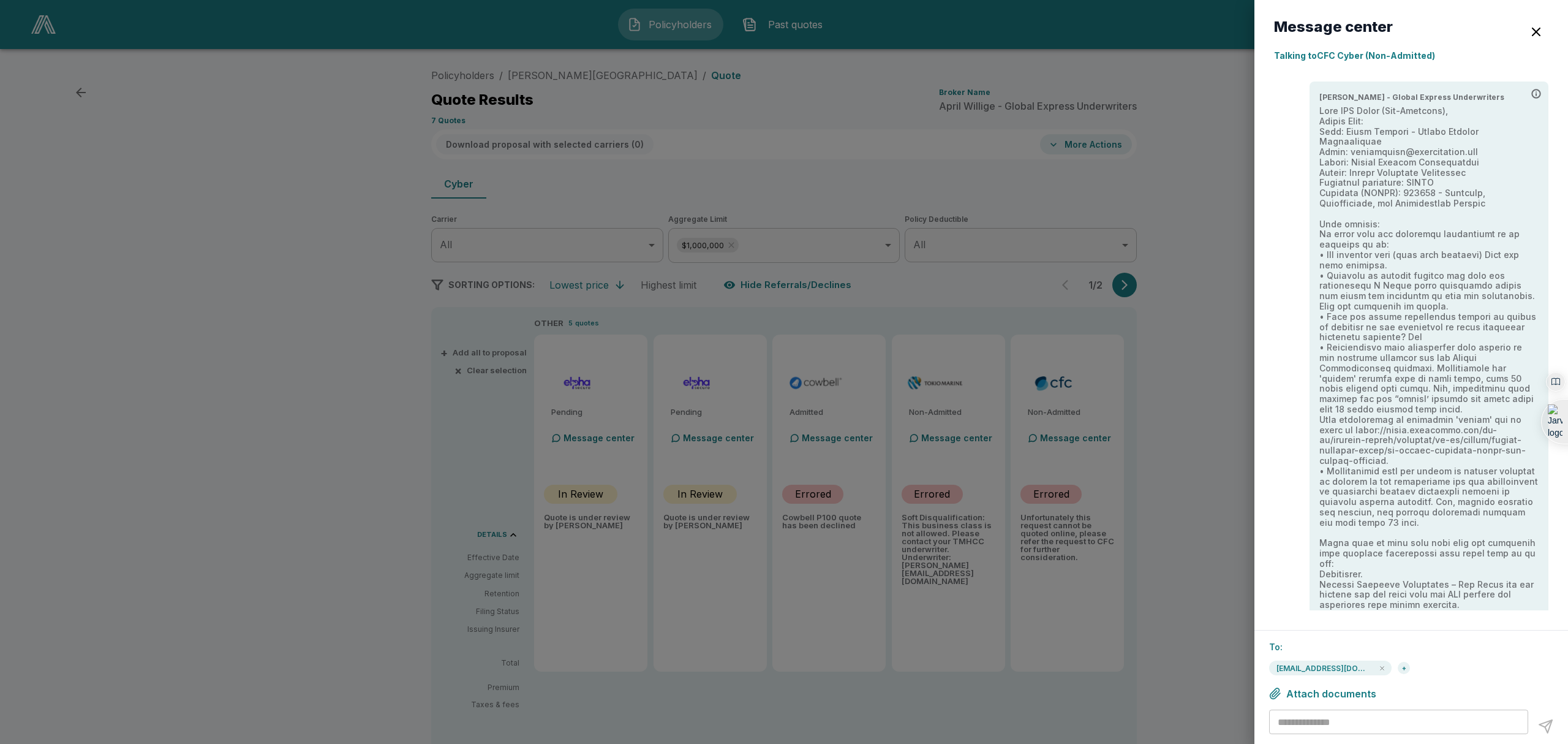
click at [983, 454] on div at bounding box center [784, 372] width 1568 height 744
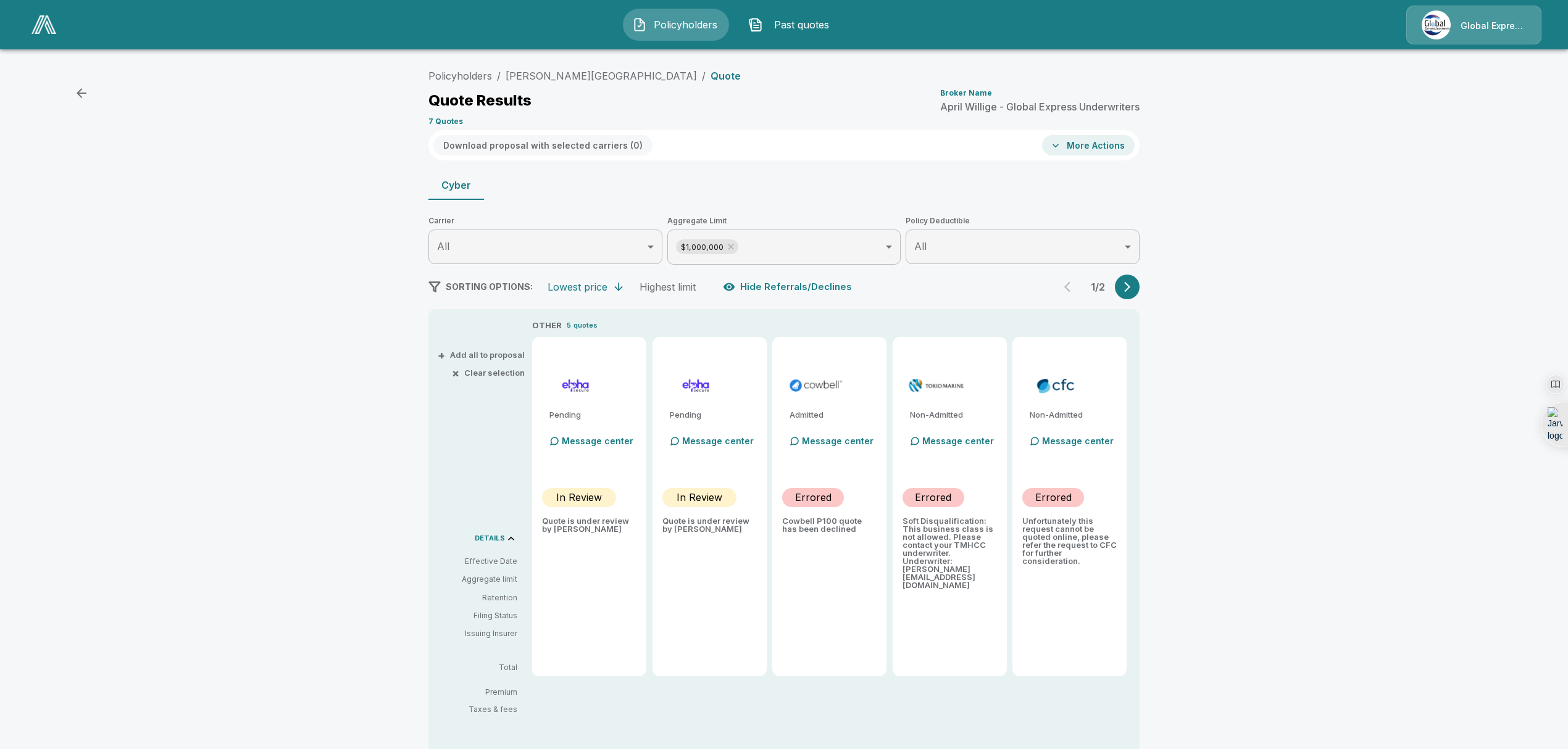
click at [968, 442] on p "Message center" at bounding box center [957, 441] width 71 height 13
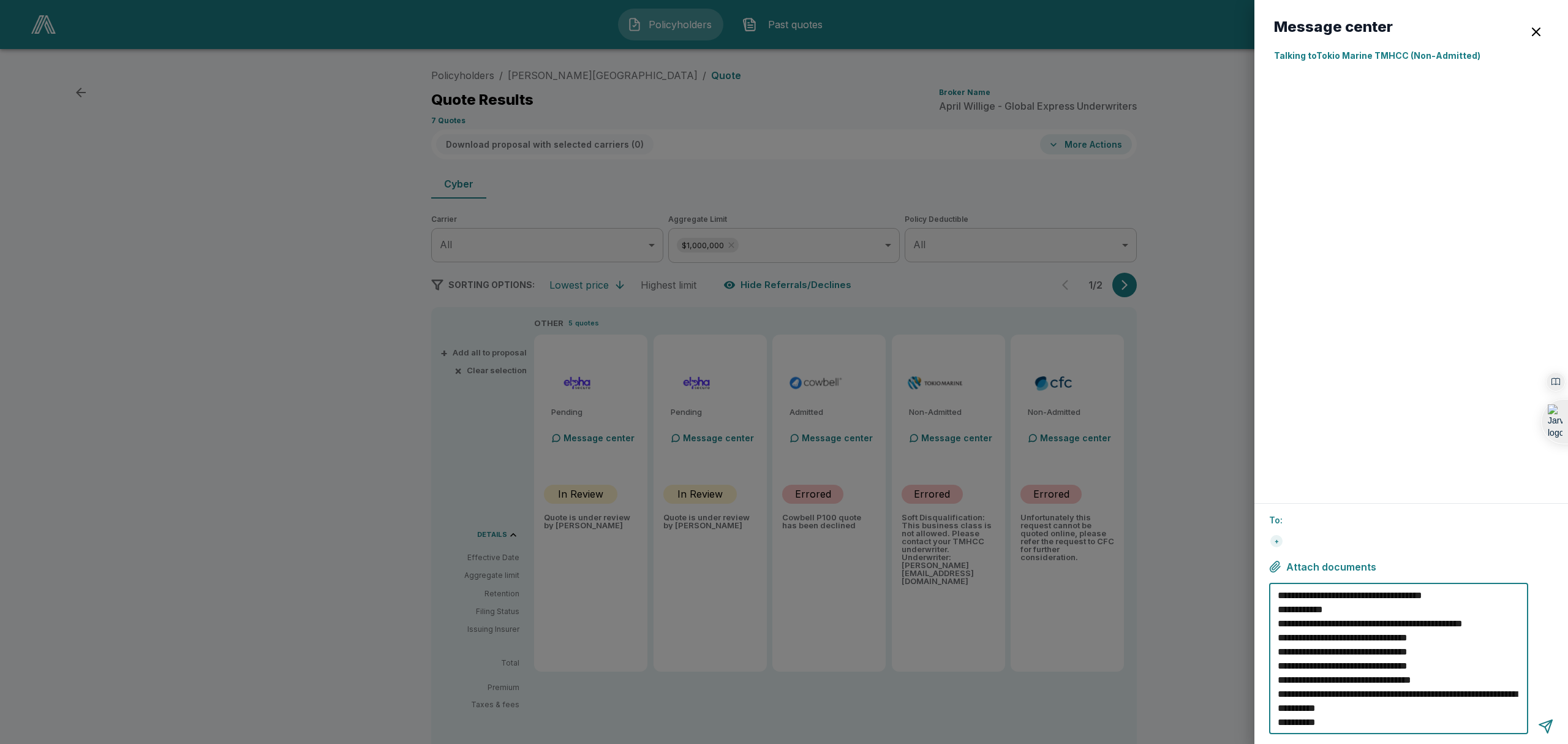
click at [1424, 709] on textarea "**********" at bounding box center [1400, 659] width 246 height 141
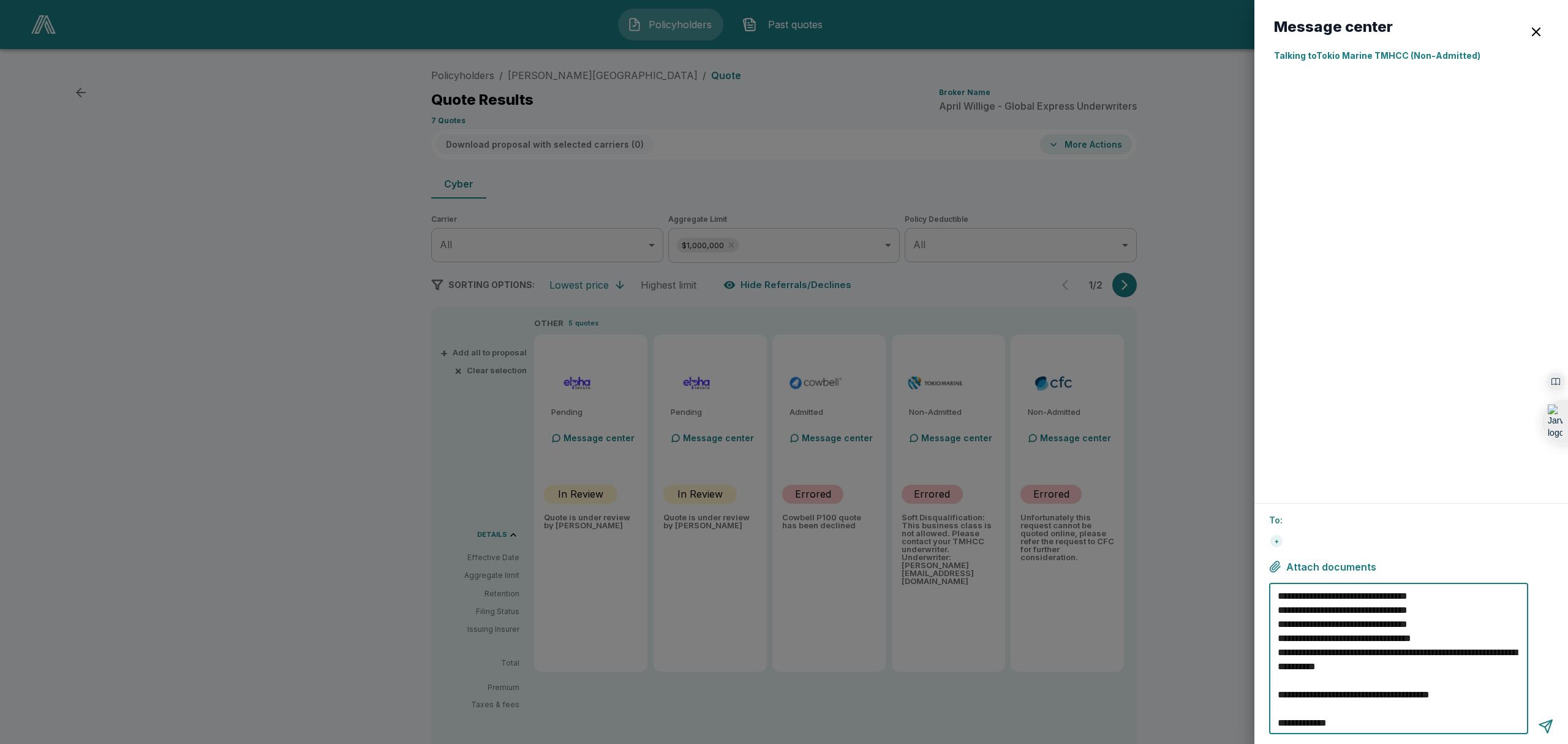
scroll to position [55, 0]
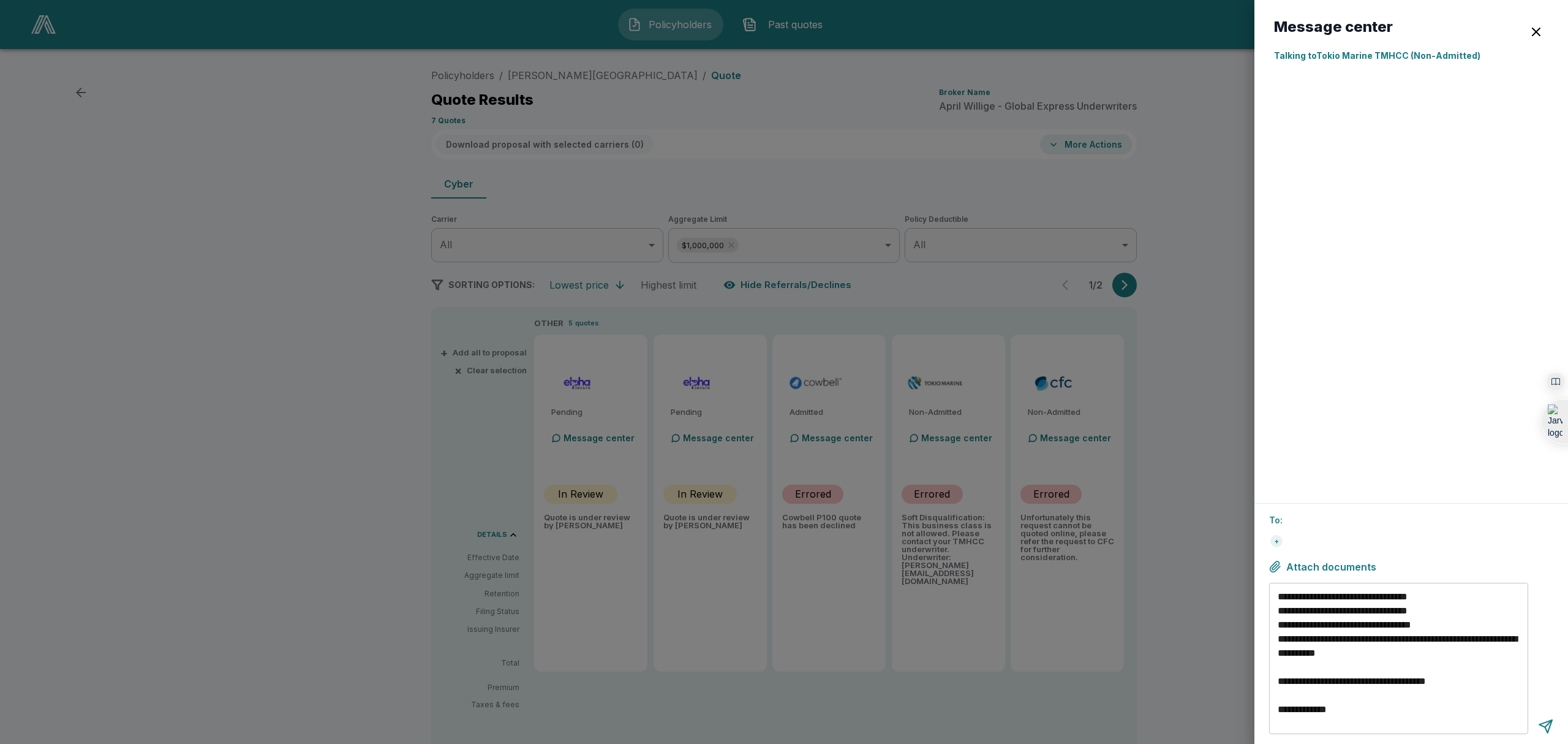
drag, startPoint x: 1319, startPoint y: 716, endPoint x: 1389, endPoint y: 292, distance: 429.7
click at [1389, 292] on div at bounding box center [1411, 277] width 274 height 412
paste textarea "**********"
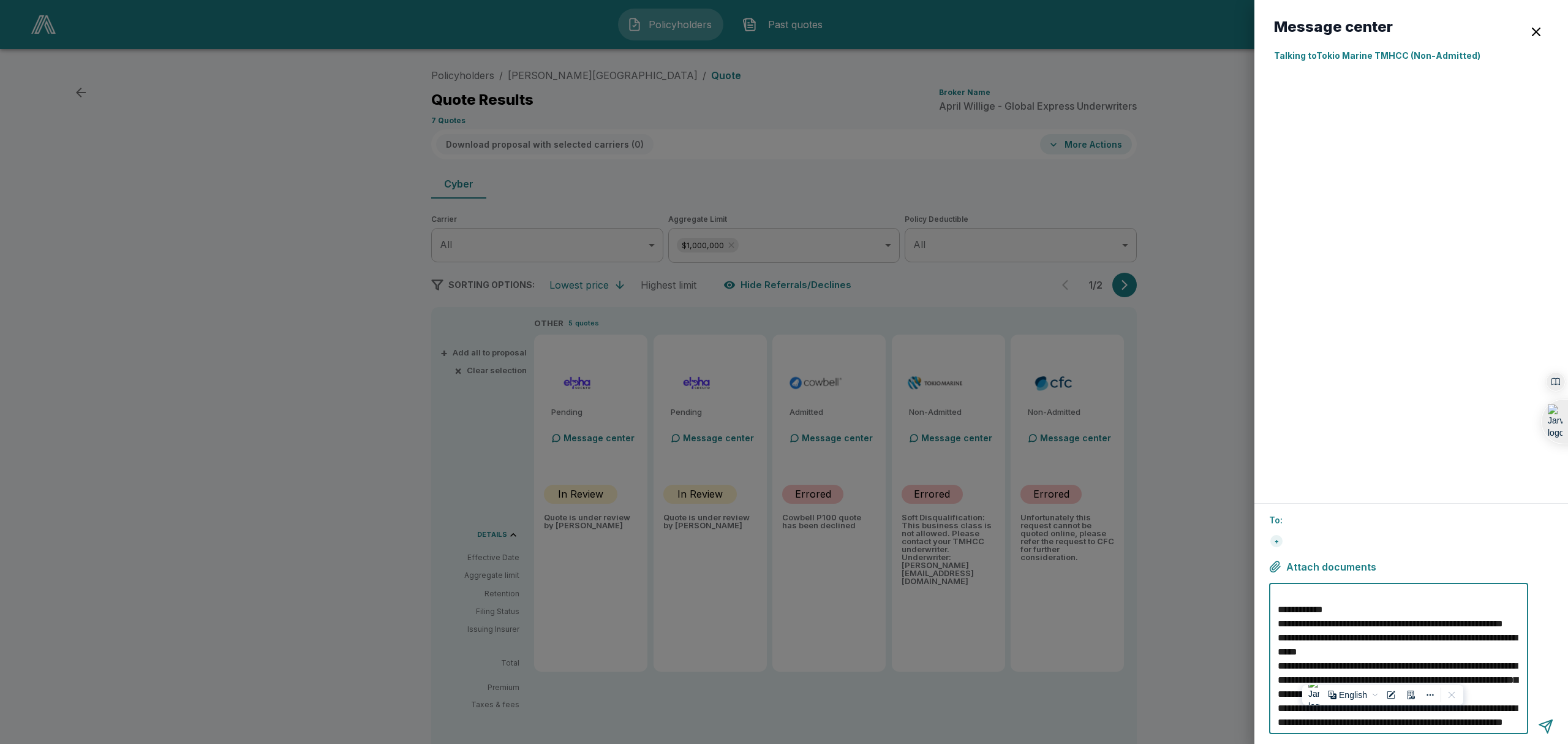
scroll to position [141, 0]
type textarea "**********"
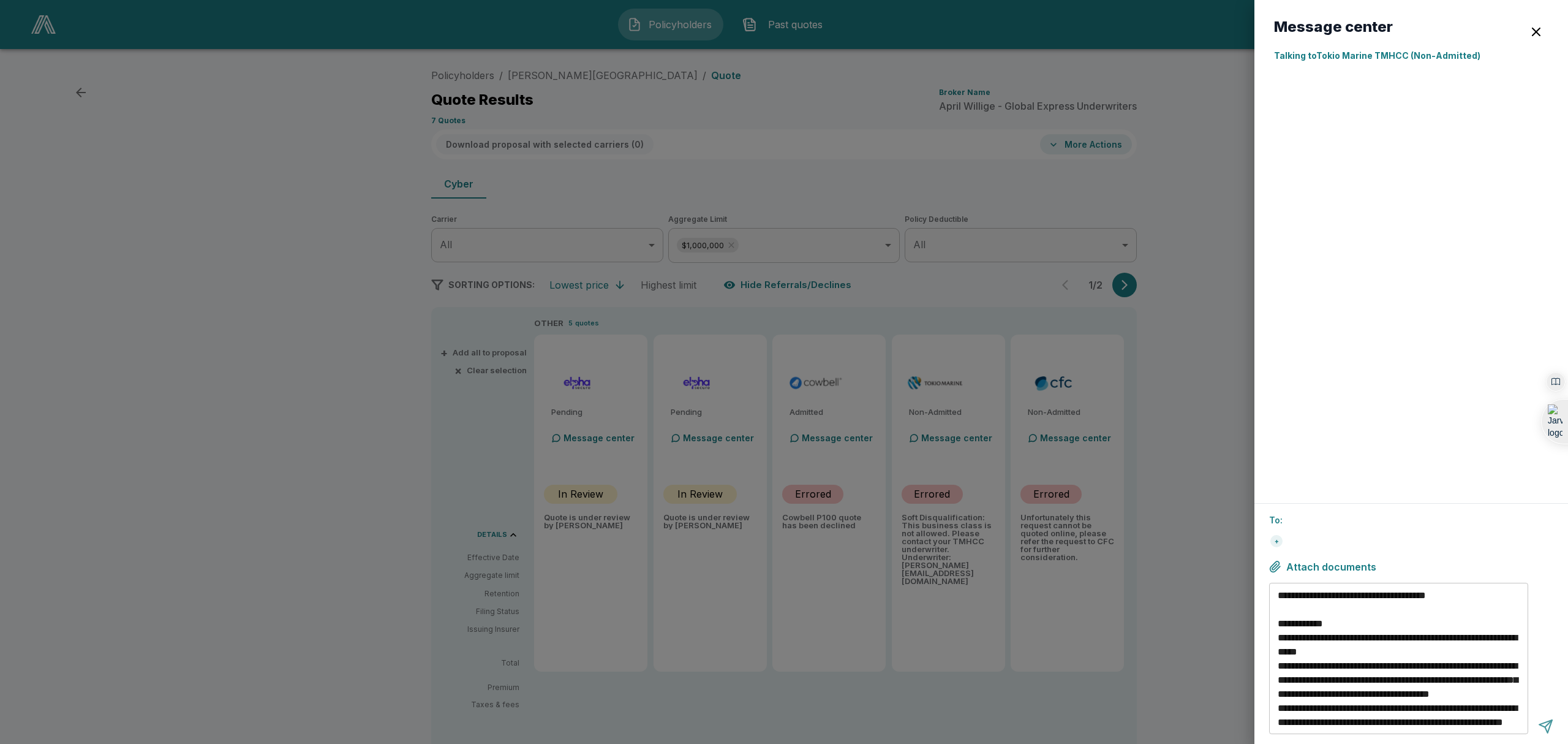
click at [1544, 733] on div at bounding box center [1545, 726] width 15 height 15
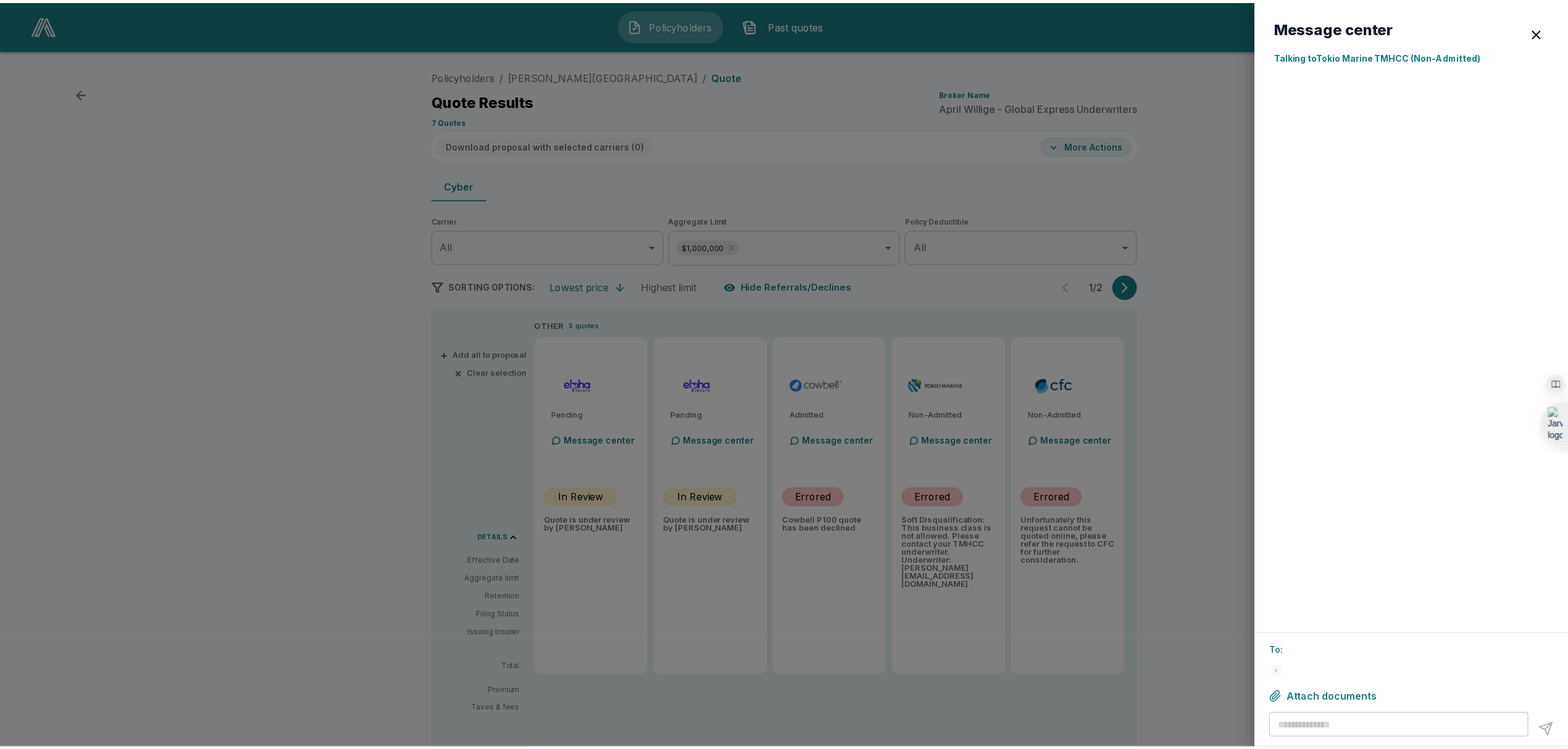
scroll to position [0, 0]
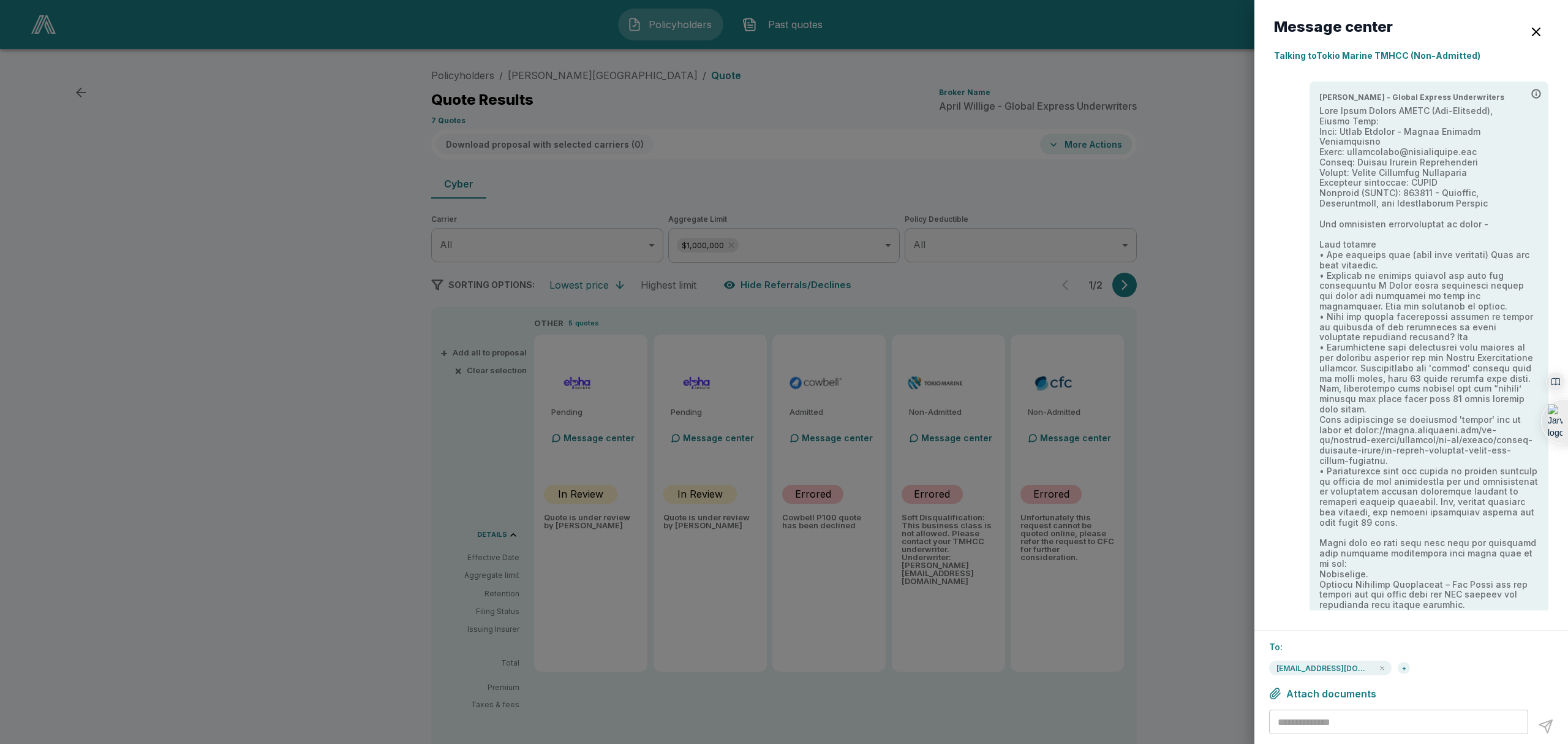
click at [1184, 468] on div at bounding box center [784, 372] width 1568 height 744
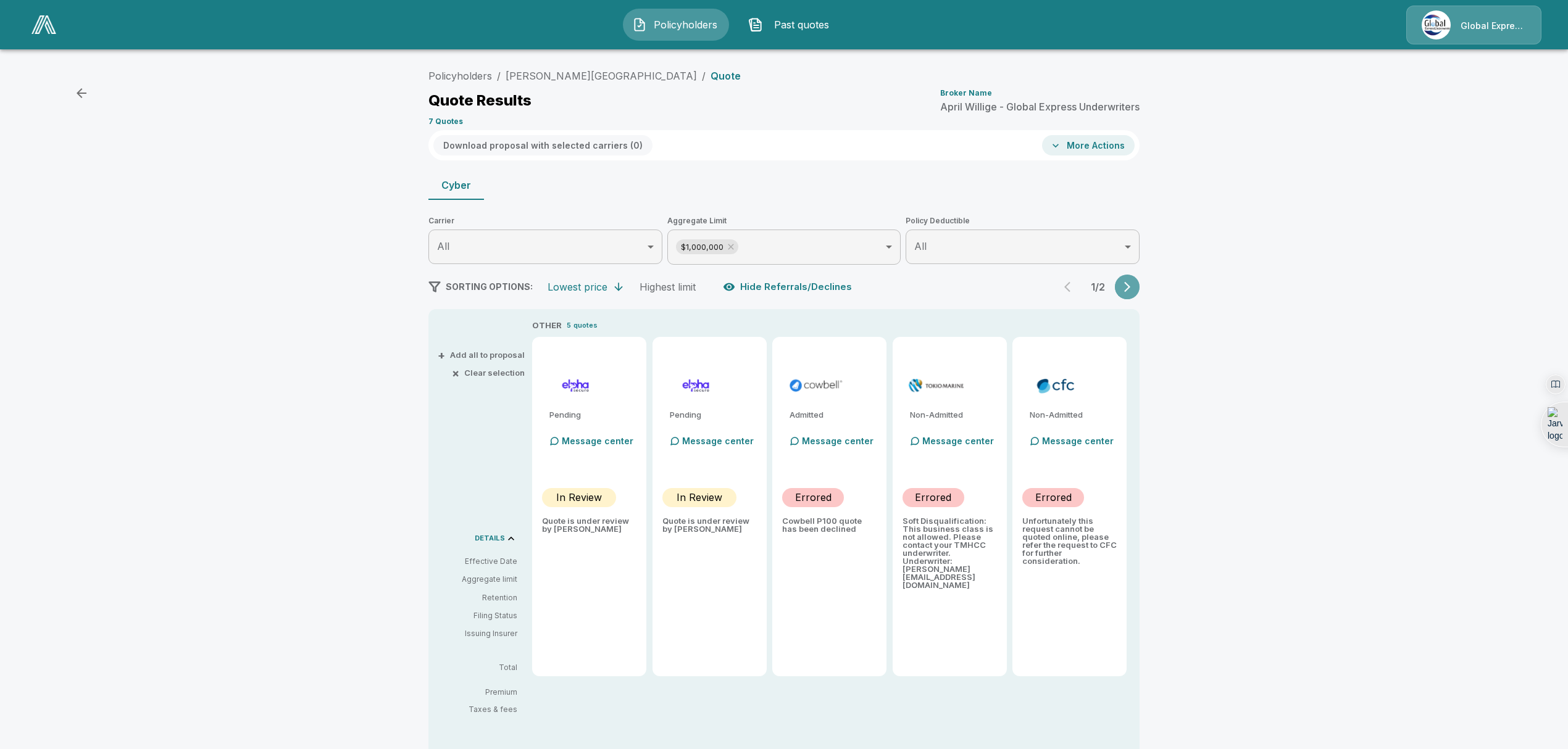
click at [1131, 286] on icon "button" at bounding box center [1127, 286] width 12 height 12
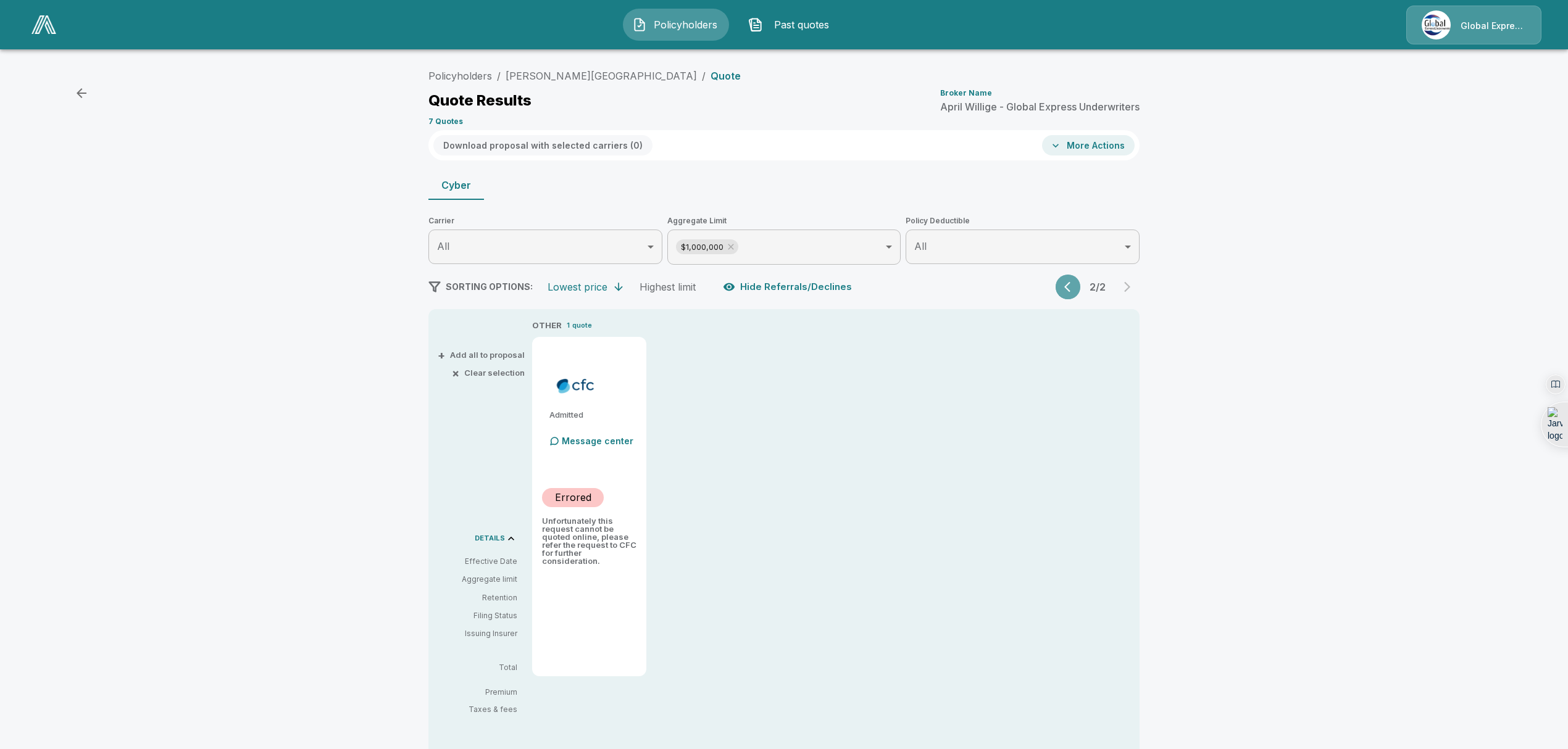
click at [1071, 284] on icon "button" at bounding box center [1071, 286] width 12 height 12
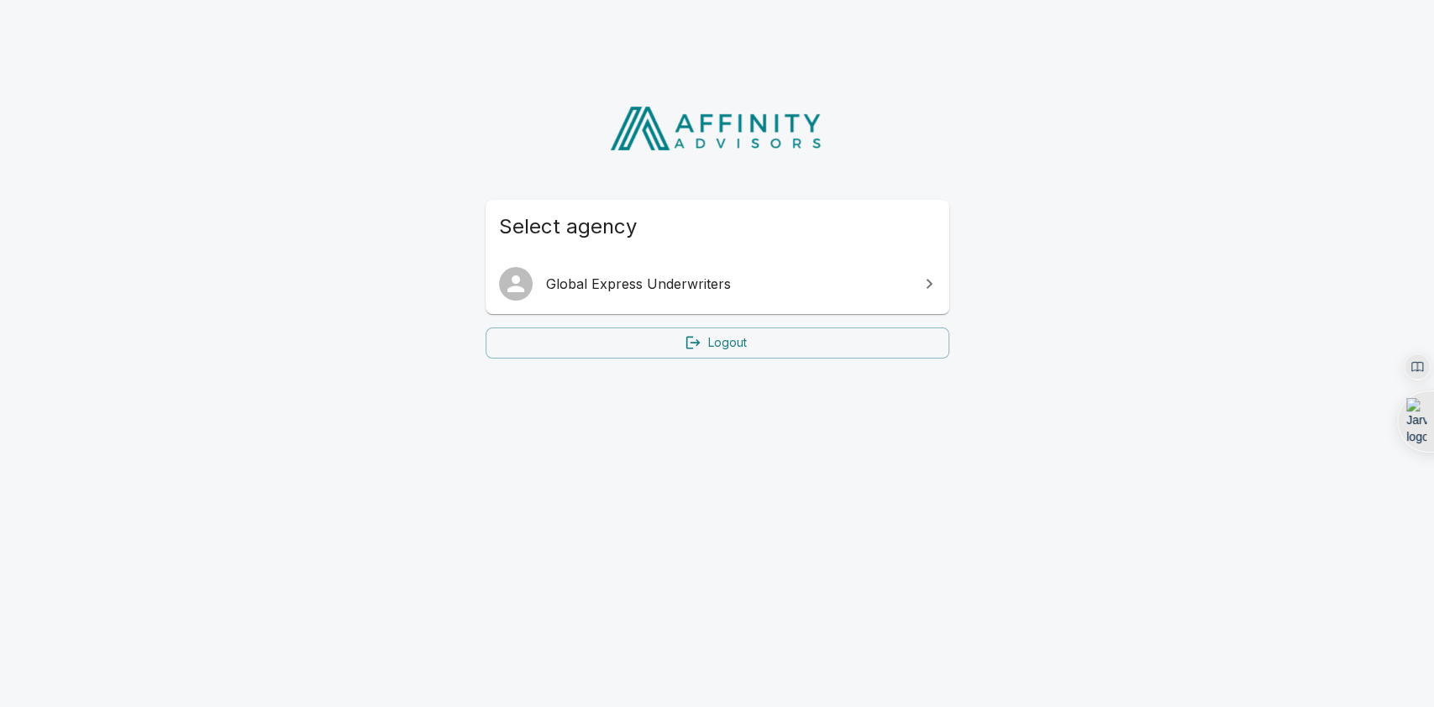
click at [635, 292] on span "Global Express Underwriters" at bounding box center [727, 284] width 363 height 20
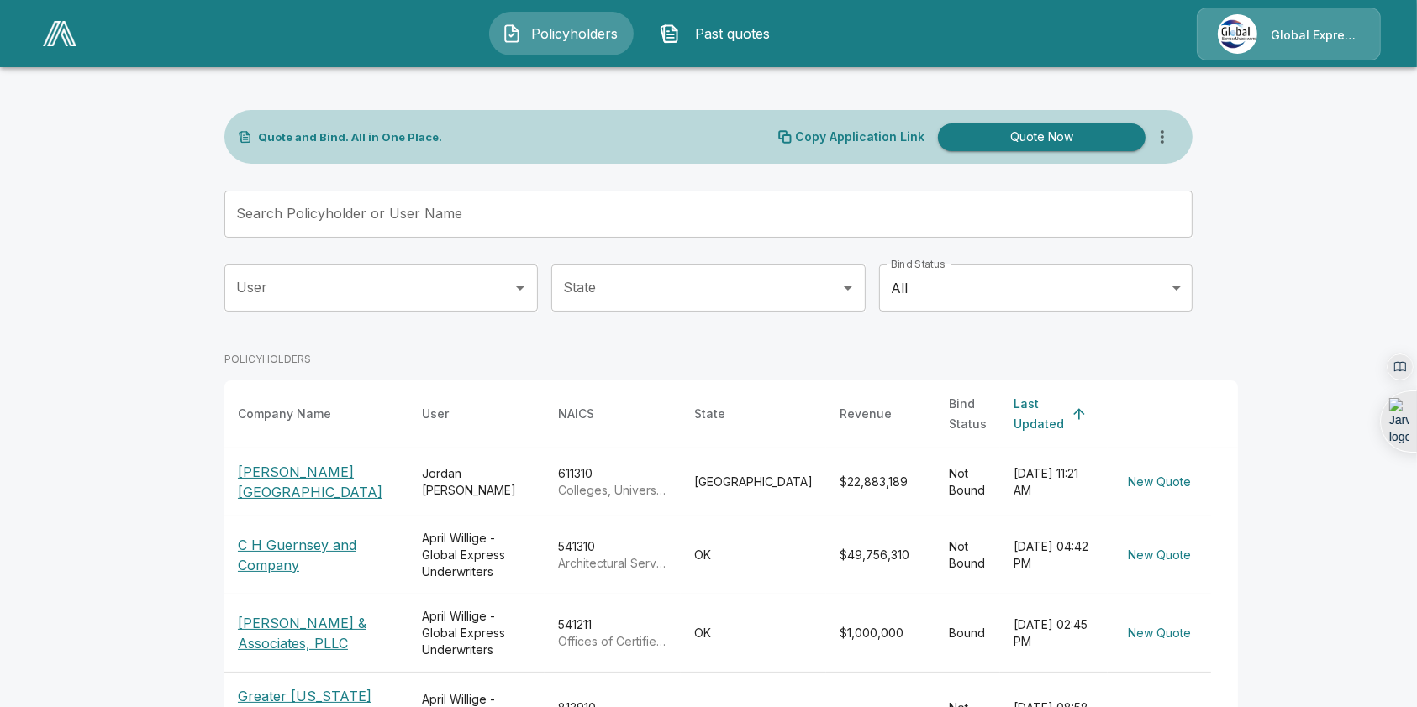
click at [288, 465] on p "[PERSON_NAME][GEOGRAPHIC_DATA]" at bounding box center [316, 482] width 157 height 40
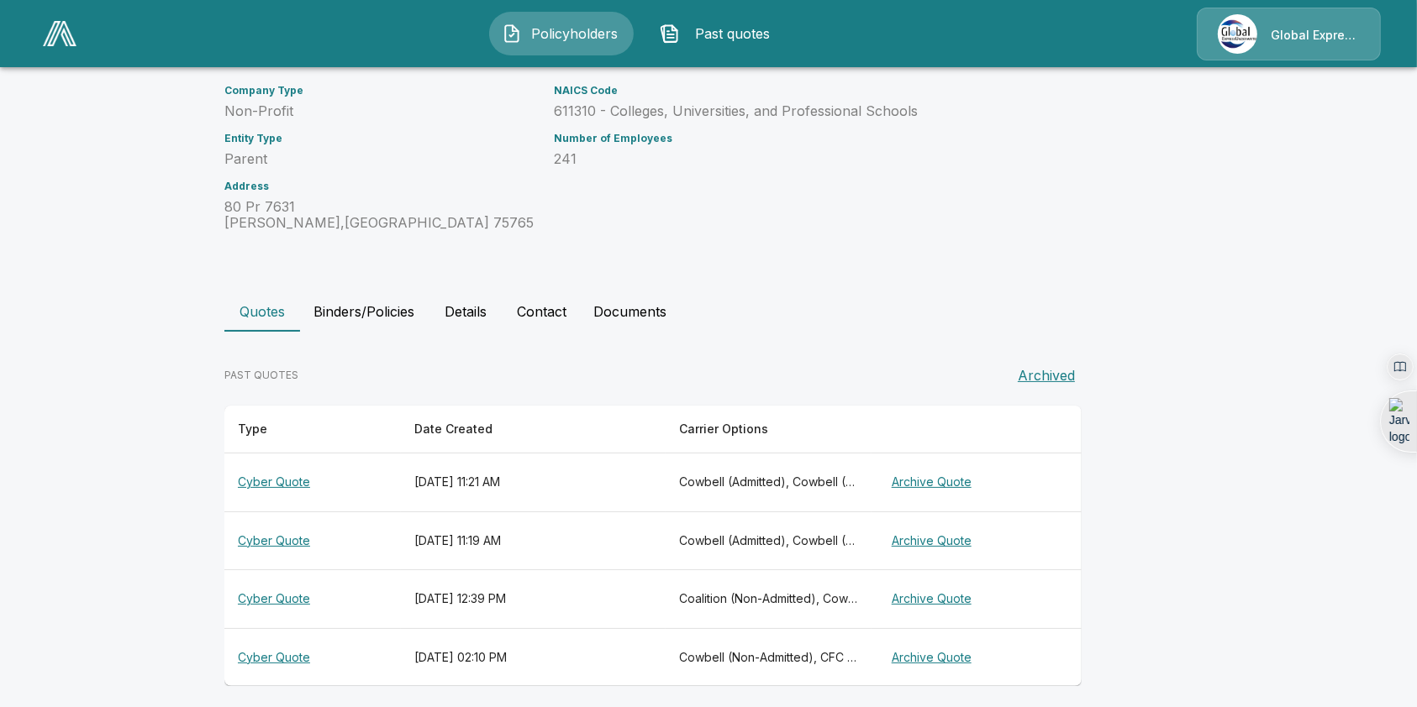
scroll to position [188, 0]
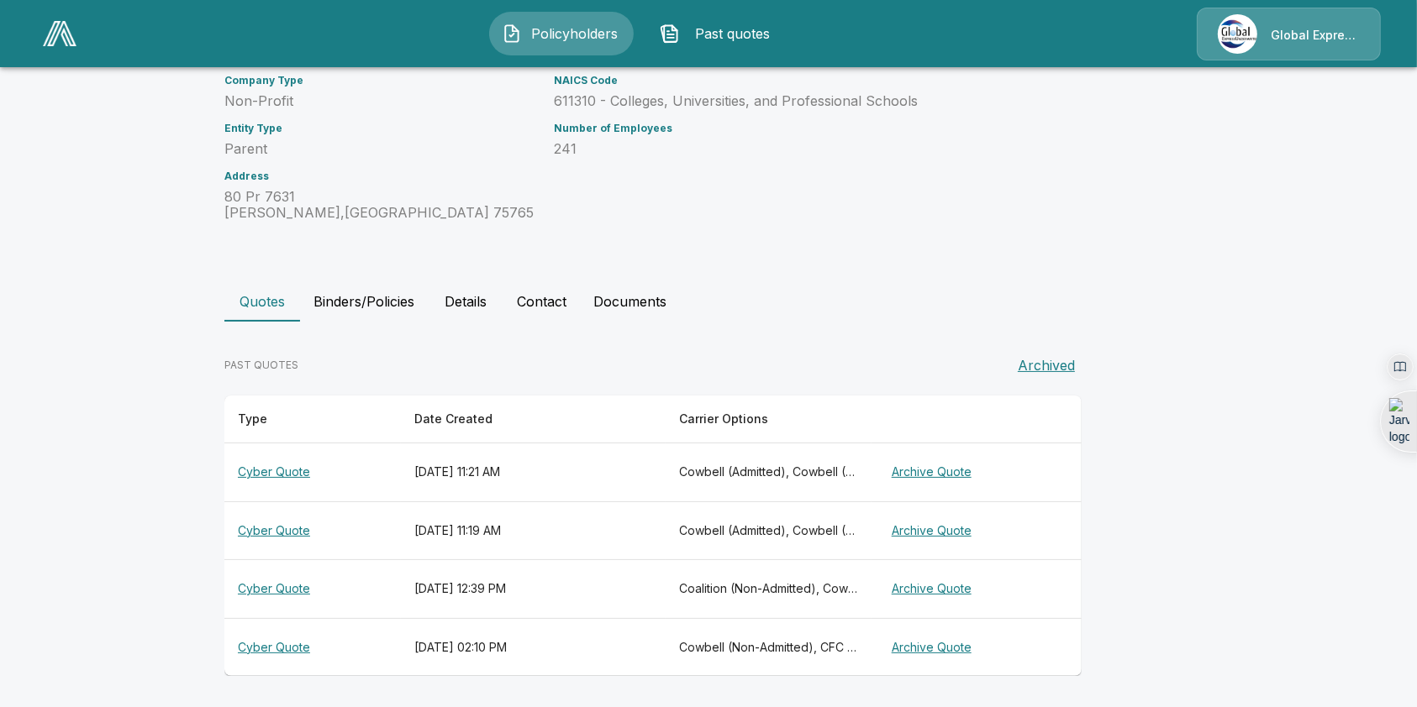
click at [285, 470] on th "Cyber Quote" at bounding box center [312, 473] width 176 height 59
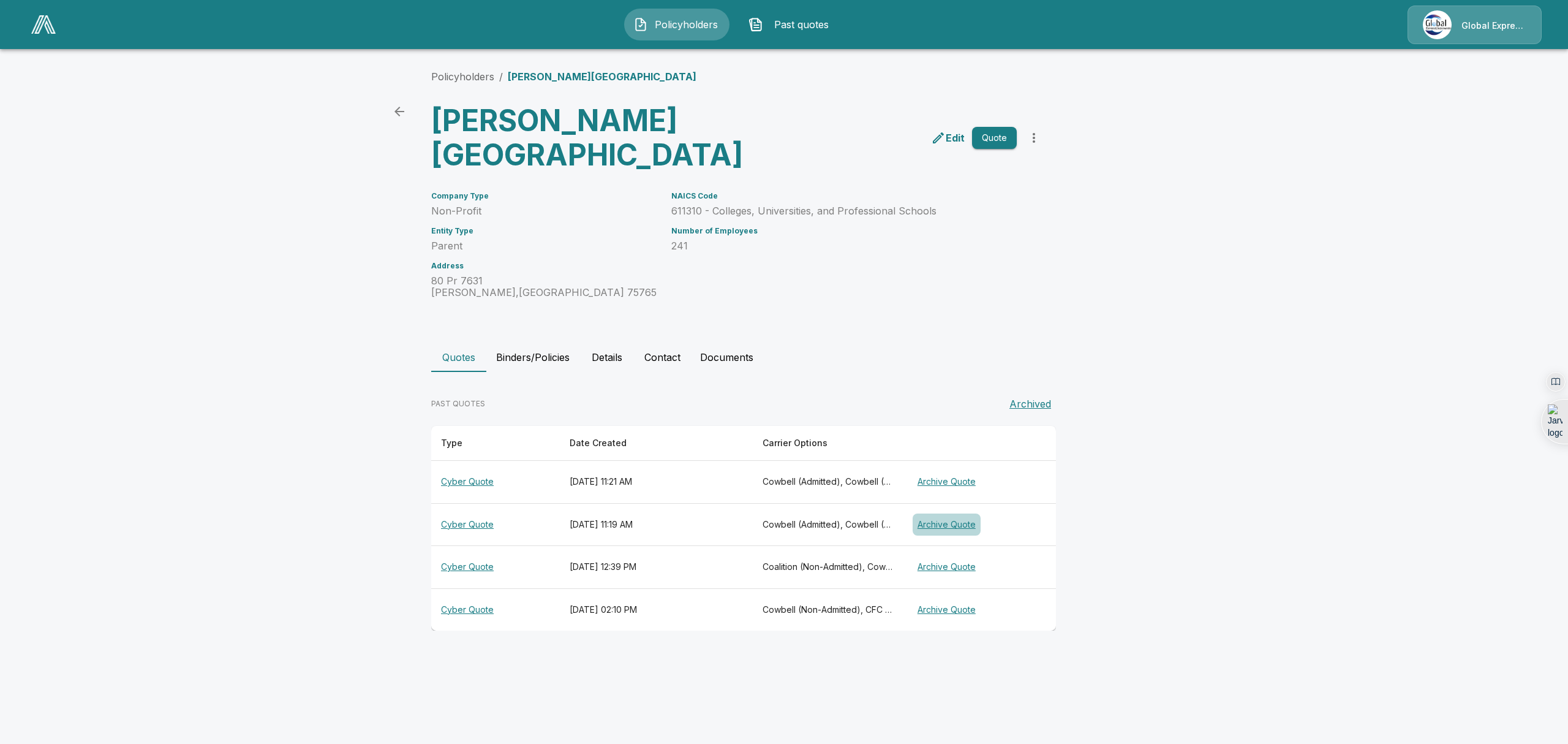
click at [952, 516] on button "Archive Quote" at bounding box center [946, 524] width 68 height 23
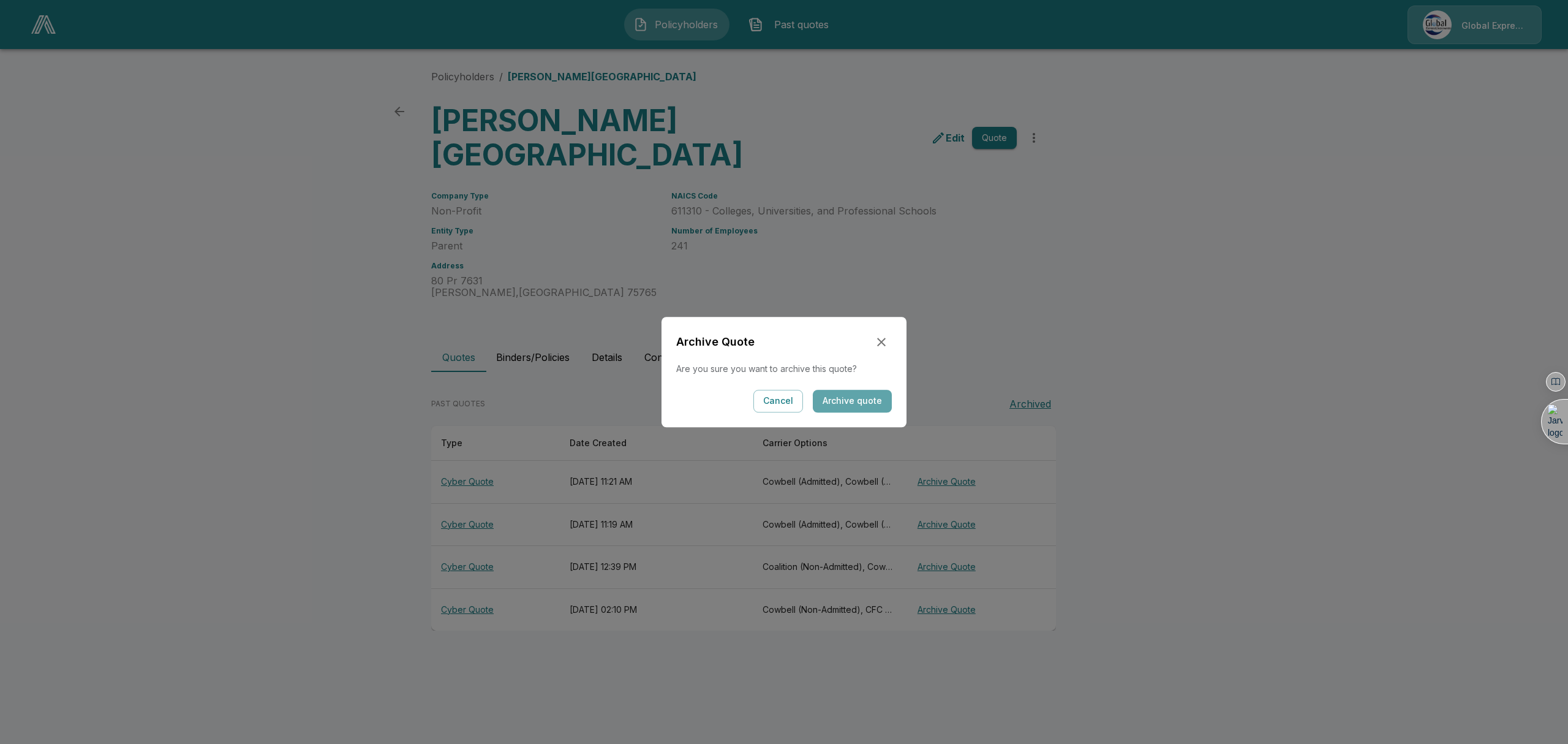
click at [860, 395] on button "Archive quote" at bounding box center [852, 400] width 79 height 23
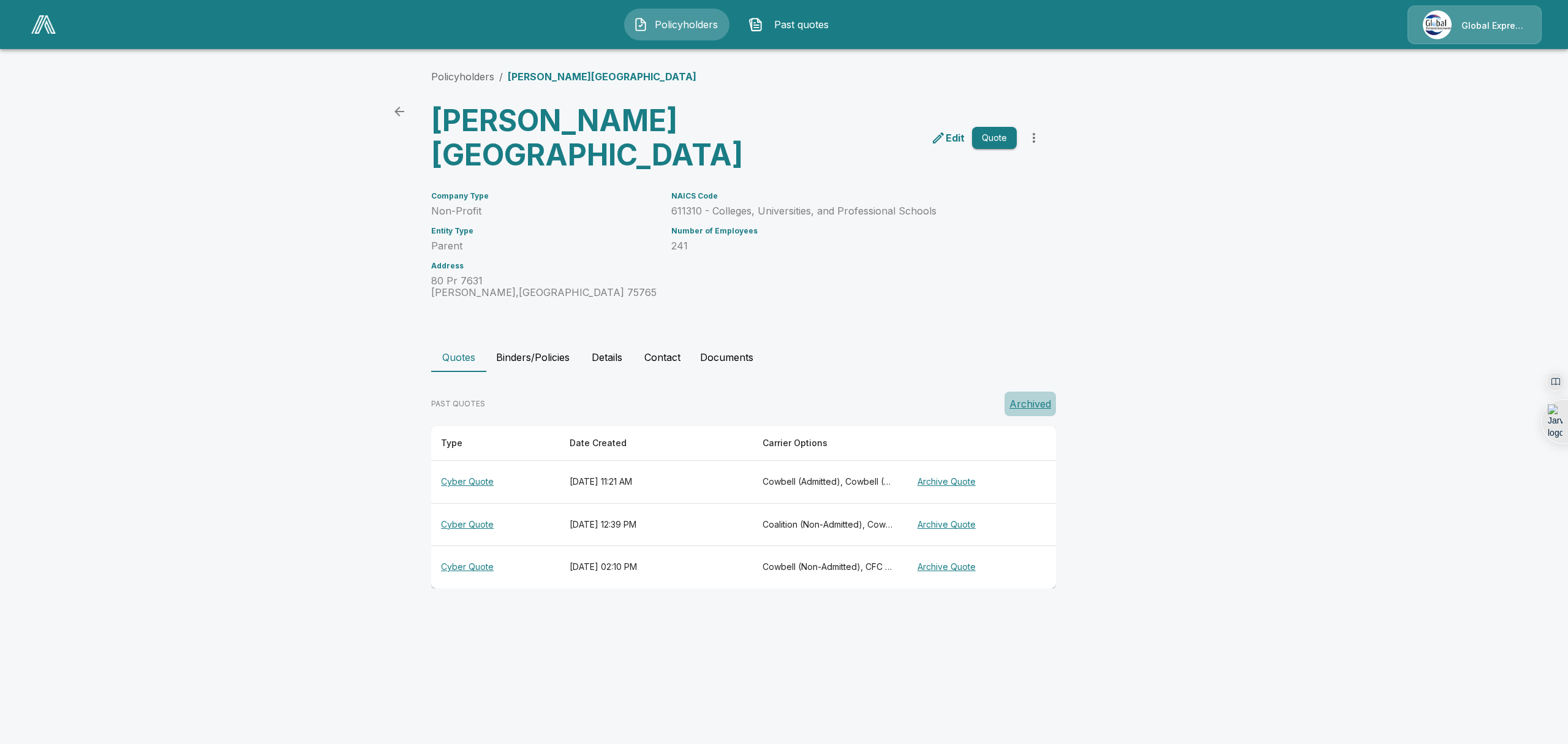
click at [1032, 405] on button "Archived" at bounding box center [1030, 404] width 52 height 25
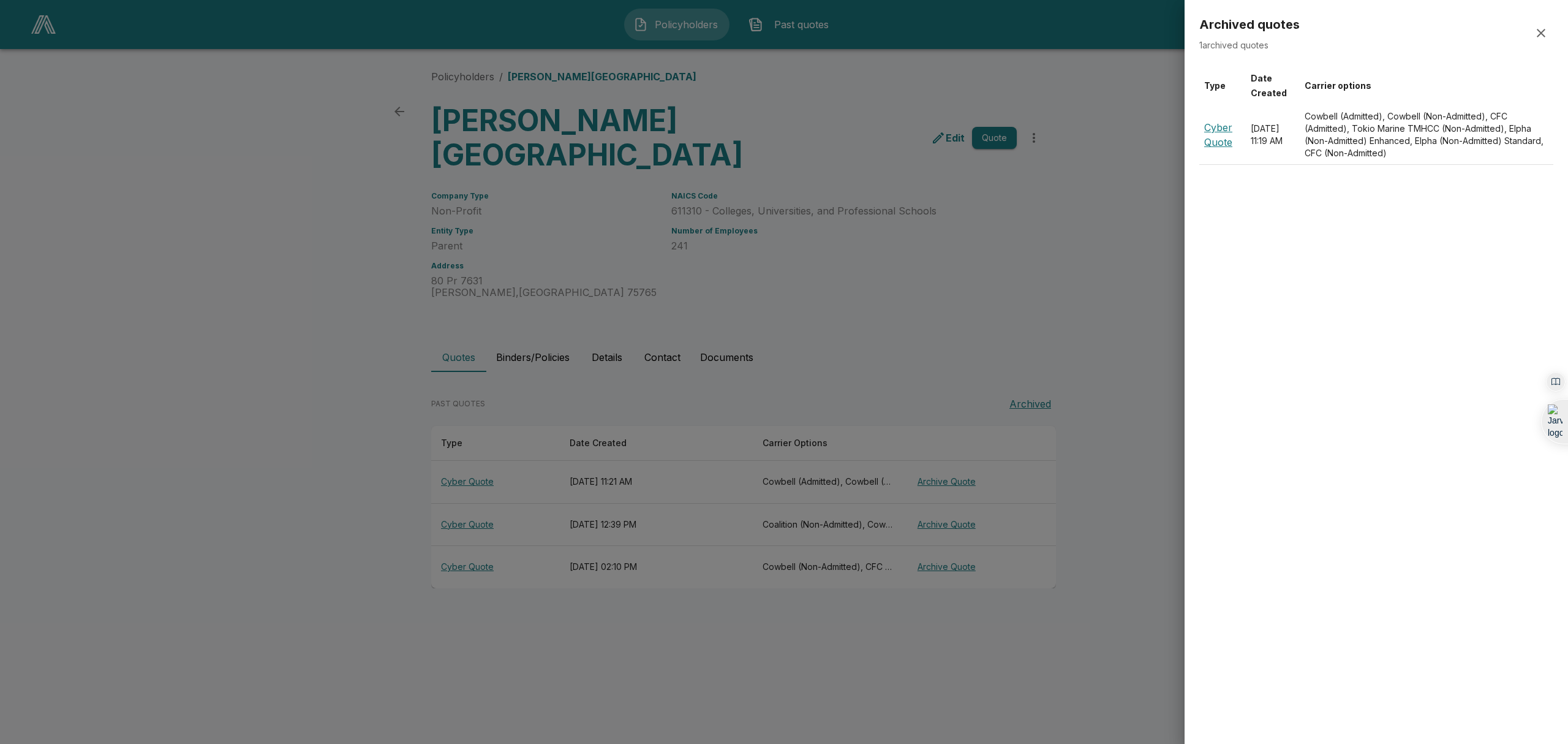
click at [878, 374] on div at bounding box center [784, 372] width 1568 height 744
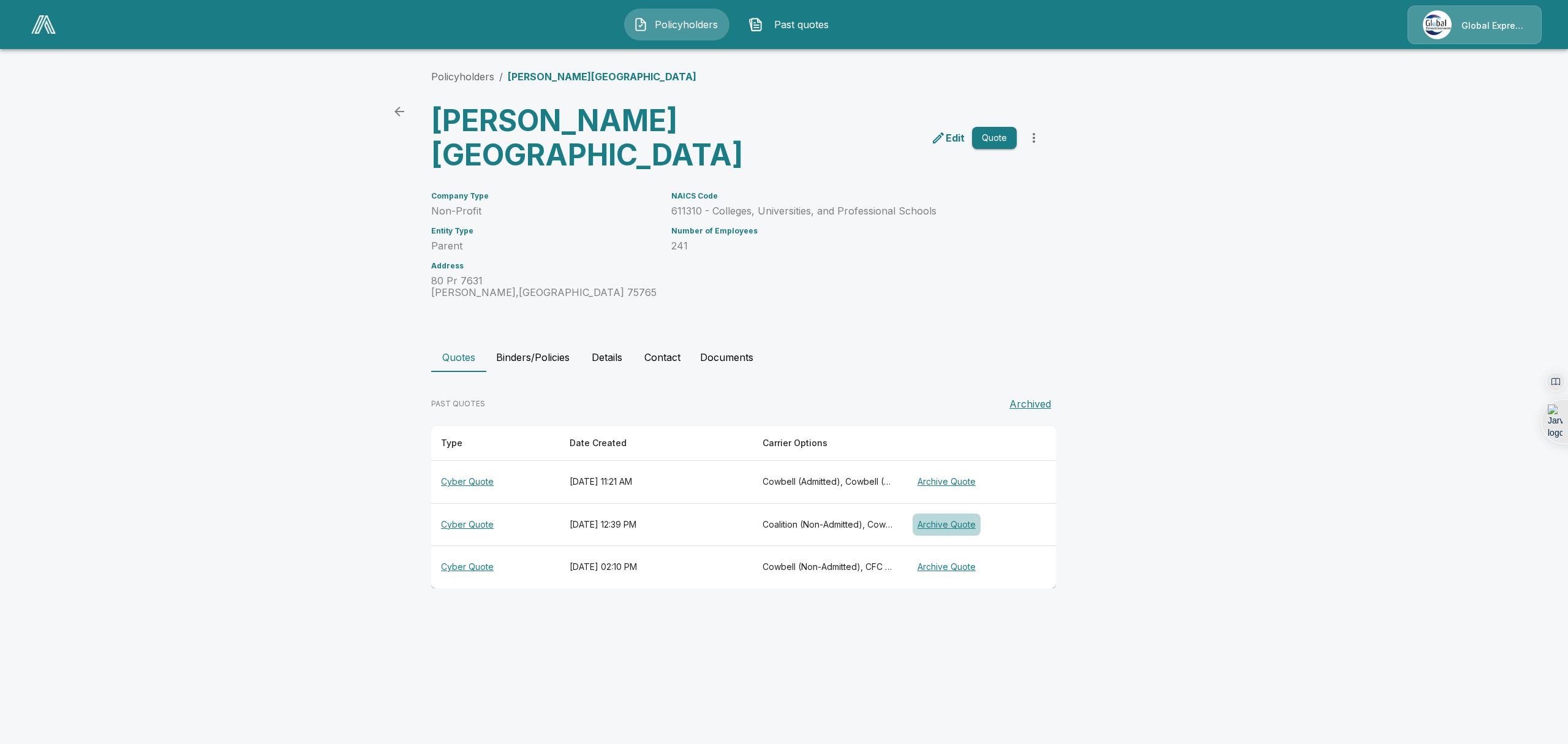
click at [964, 516] on button "Archive Quote" at bounding box center [946, 524] width 68 height 23
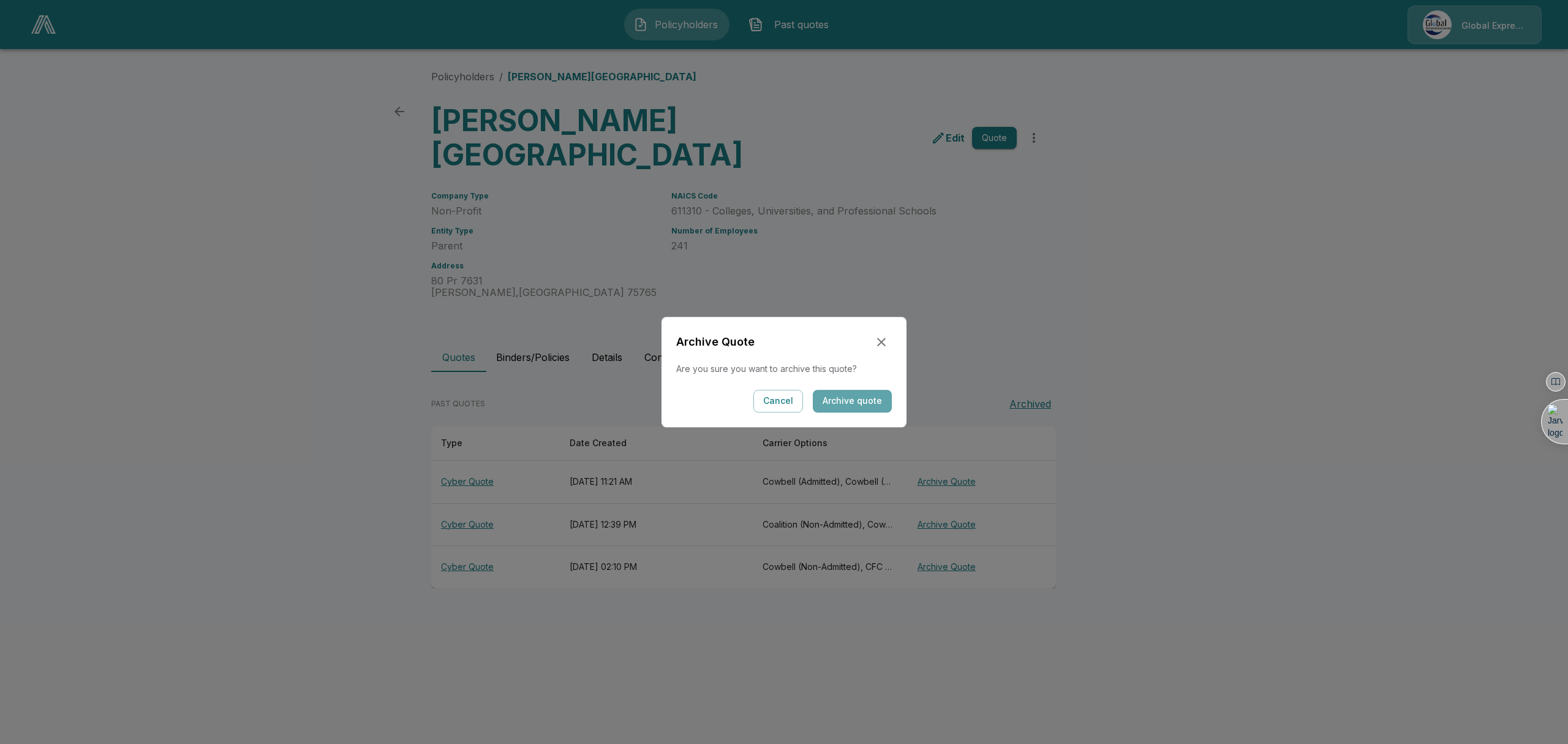
click at [867, 403] on button "Archive quote" at bounding box center [852, 400] width 79 height 23
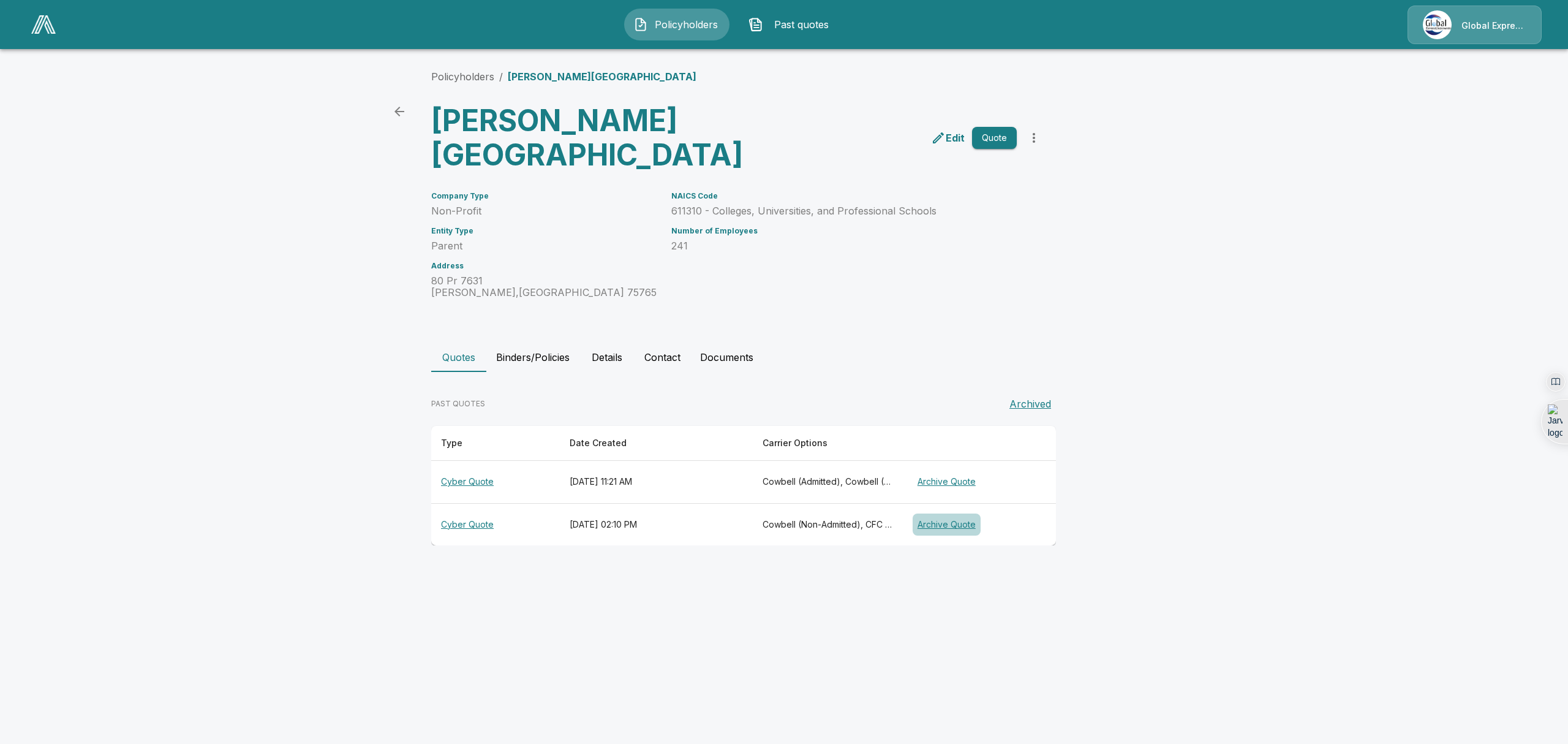
click at [949, 516] on button "Archive Quote" at bounding box center [946, 524] width 68 height 23
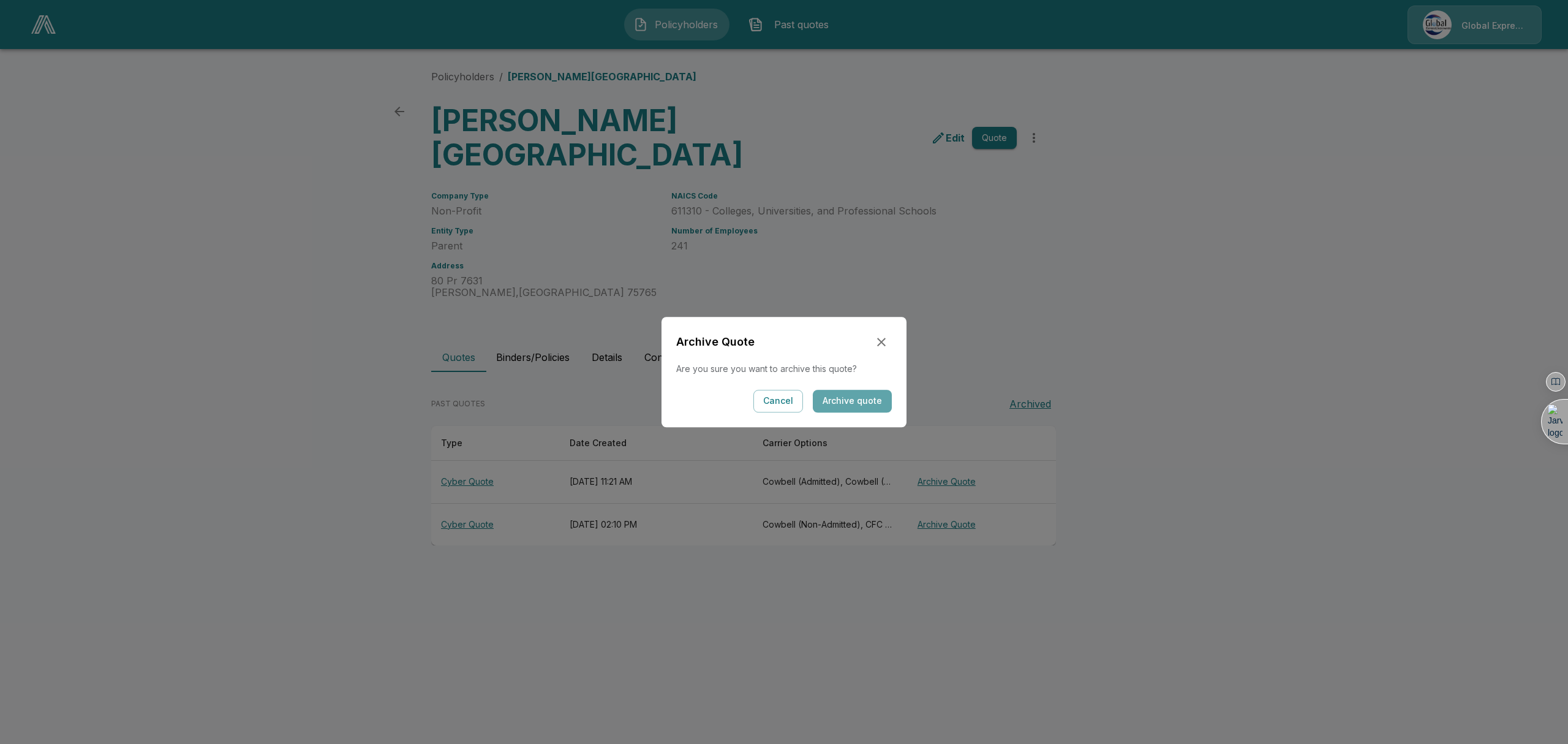
click at [875, 406] on button "Archive quote" at bounding box center [852, 400] width 79 height 23
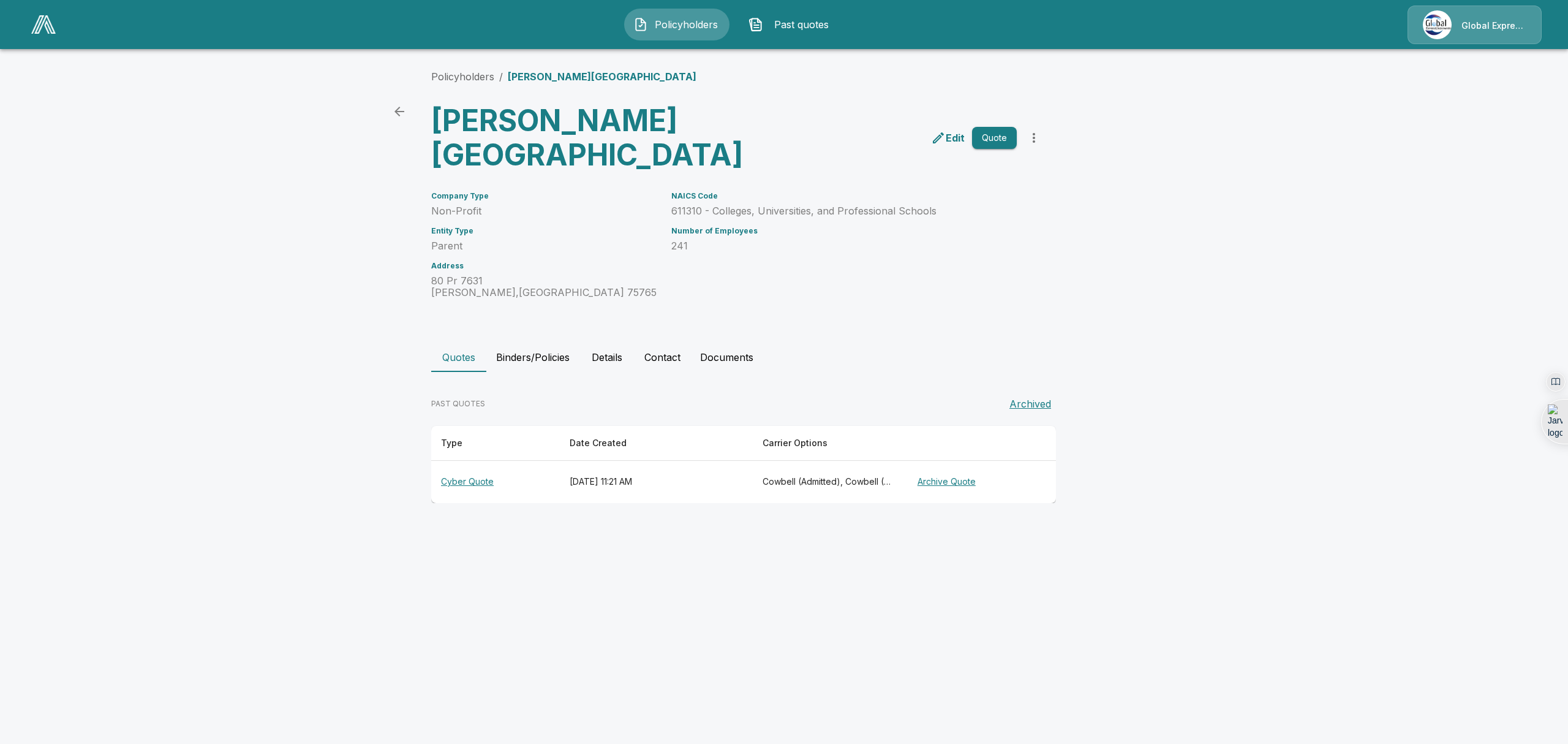
click at [1032, 33] on div "Global Express Underwriters" at bounding box center [1475, 25] width 134 height 39
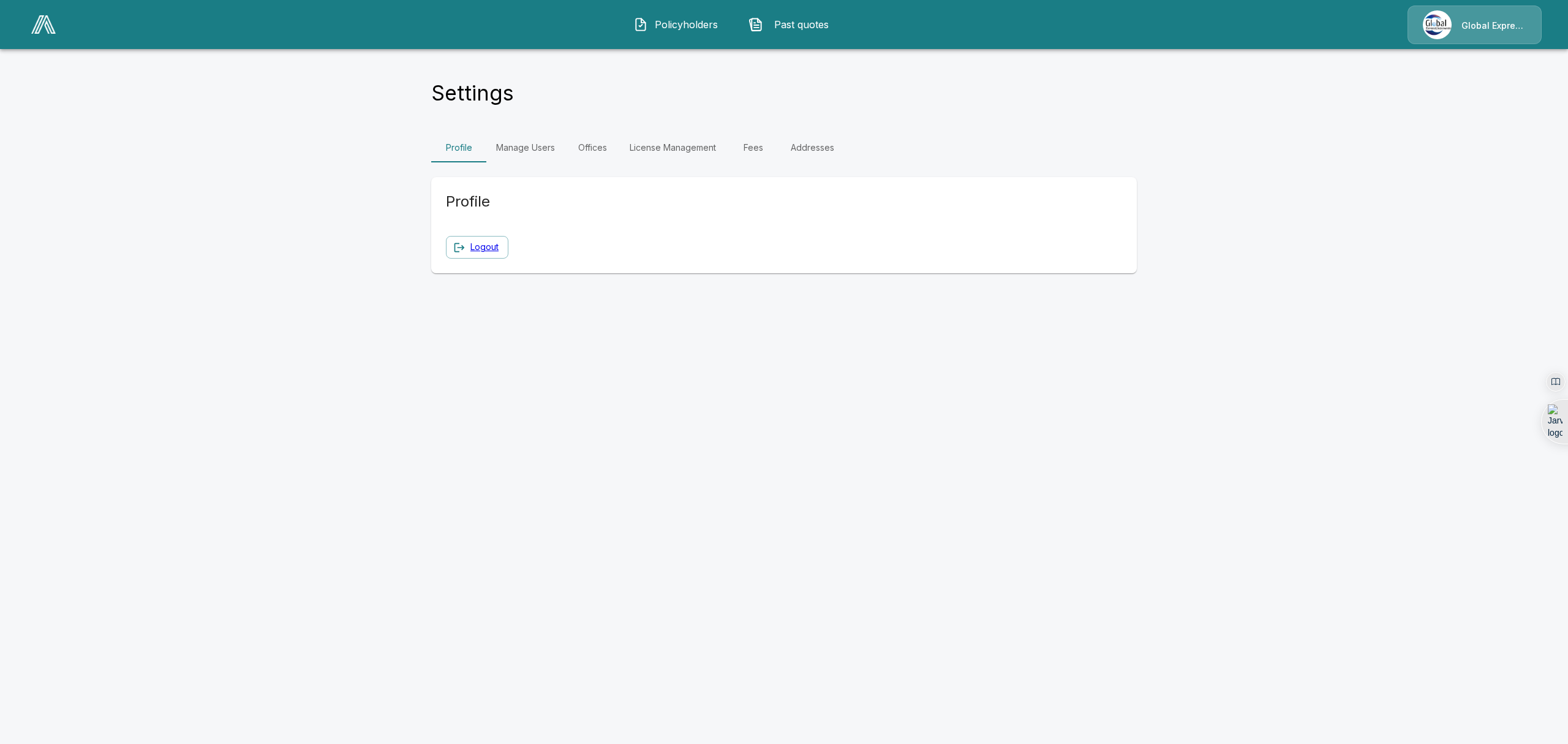
click at [206, 136] on main "Settings Profile Manage Users Offices License Management Fees Addresses Profile…" at bounding box center [784, 144] width 1568 height 288
